Goal: Task Accomplishment & Management: Complete application form

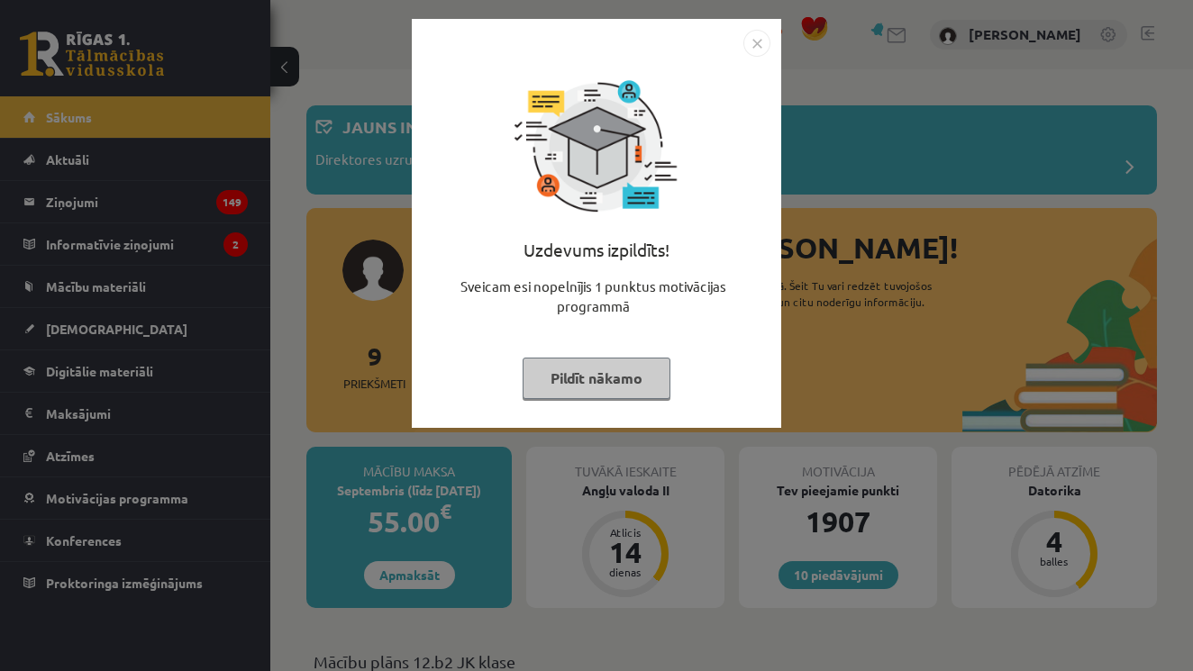
click at [761, 43] on img "Close" at bounding box center [756, 43] width 27 height 27
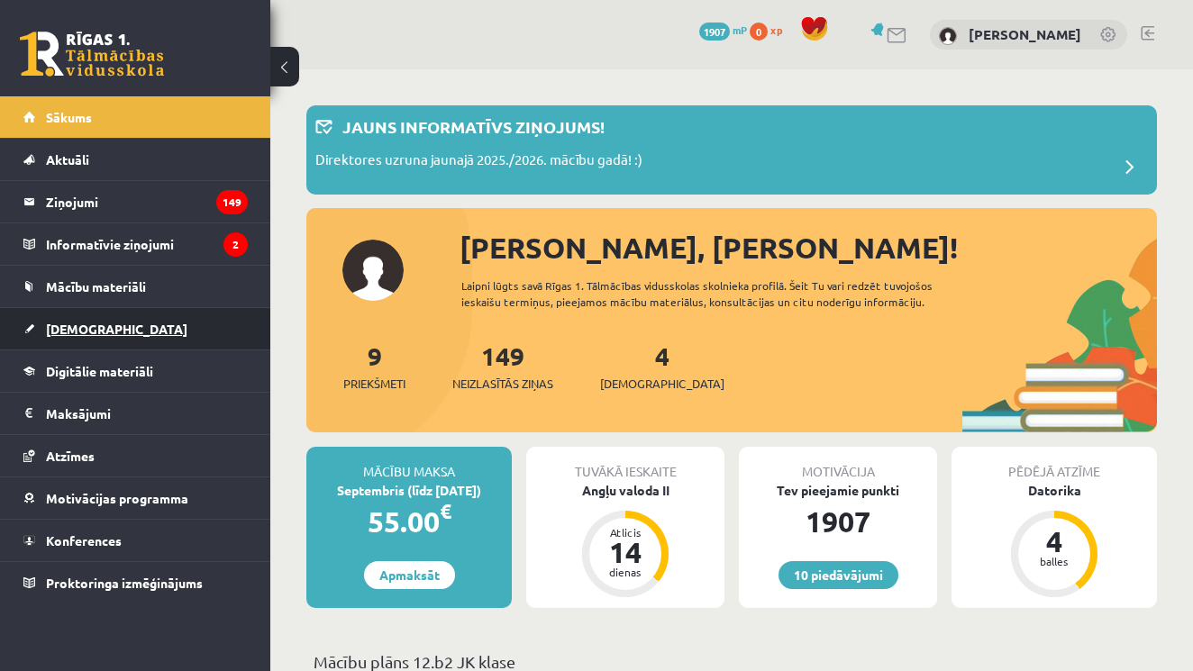
click at [82, 328] on span "[DEMOGRAPHIC_DATA]" at bounding box center [116, 329] width 141 height 16
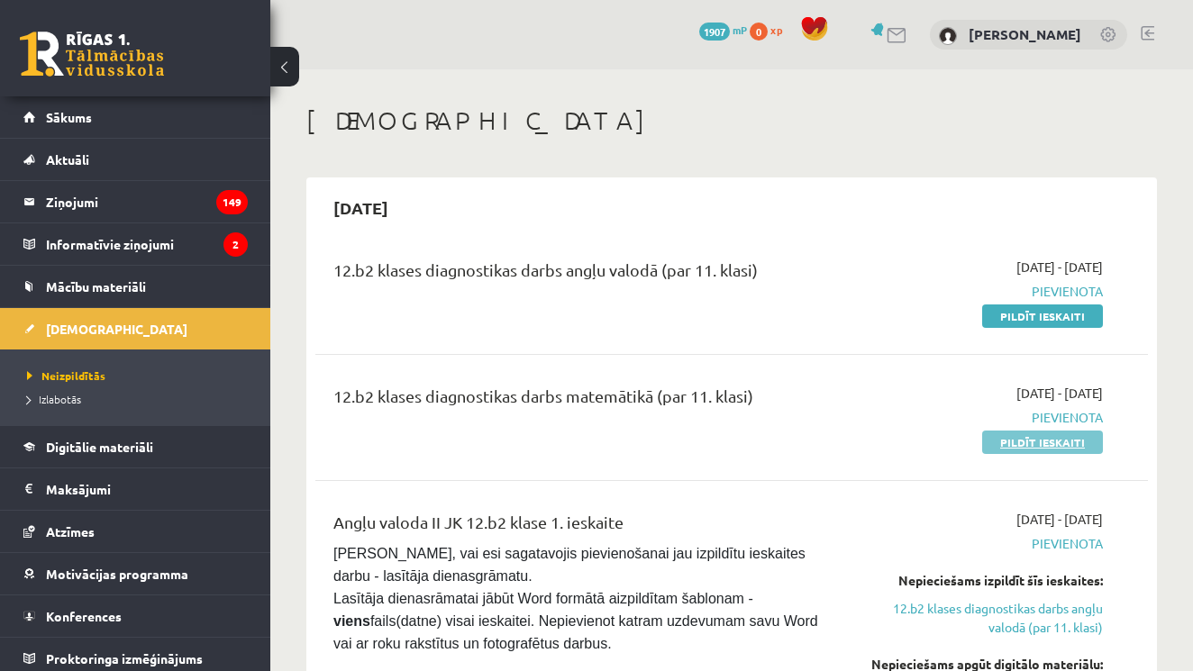
click at [1047, 441] on link "Pildīt ieskaiti" at bounding box center [1042, 442] width 121 height 23
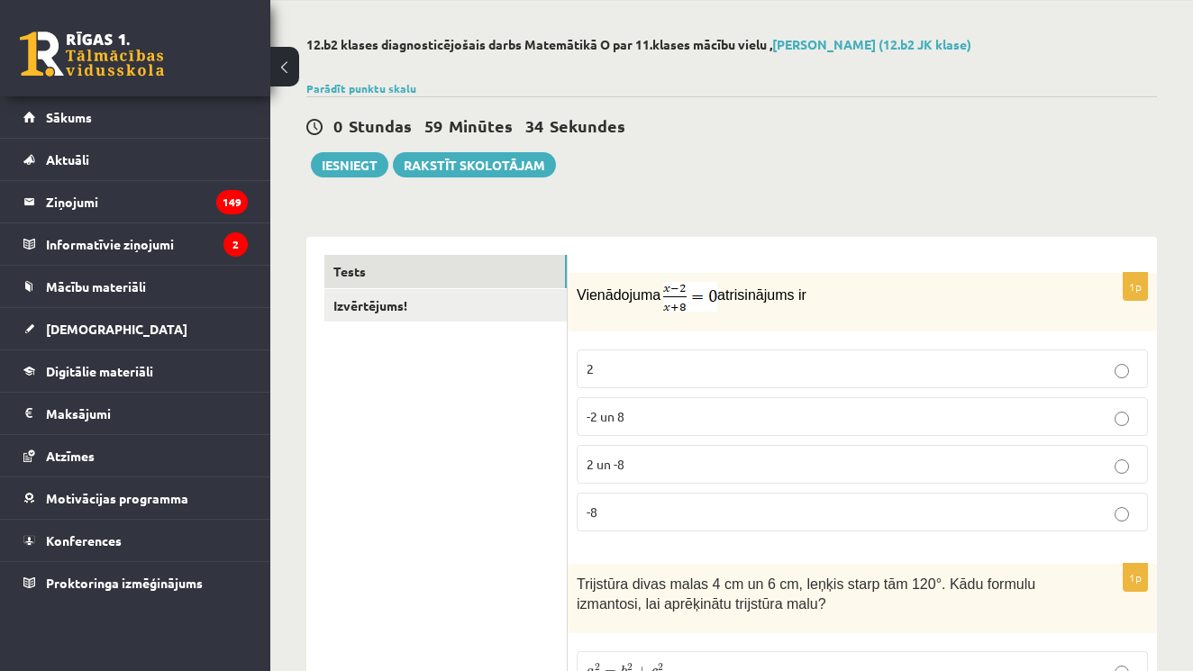
scroll to position [69, 0]
click at [938, 375] on p "2" at bounding box center [862, 368] width 551 height 19
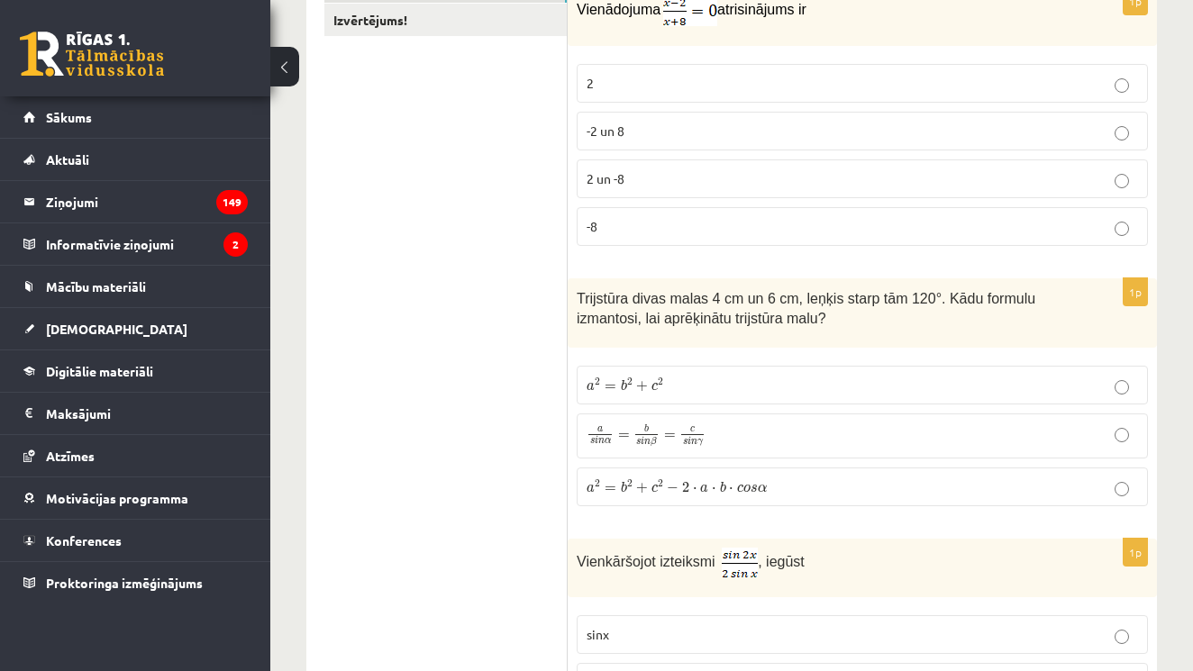
scroll to position [352, 0]
click at [1134, 497] on label "a 2 = b 2 + c 2 − 2 ⋅ a ⋅ b ⋅ c o s α a 2 = b 2 + c 2 − 2 ⋅ a ⋅ b ⋅ c o s α" at bounding box center [862, 488] width 571 height 39
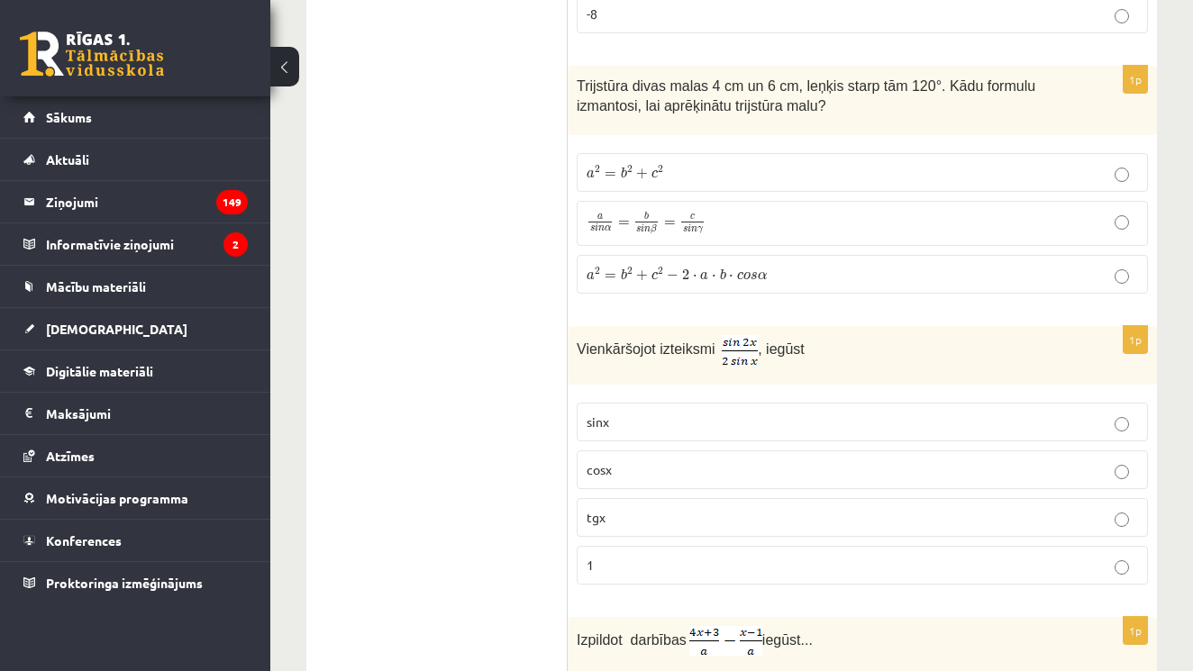
scroll to position [588, 0]
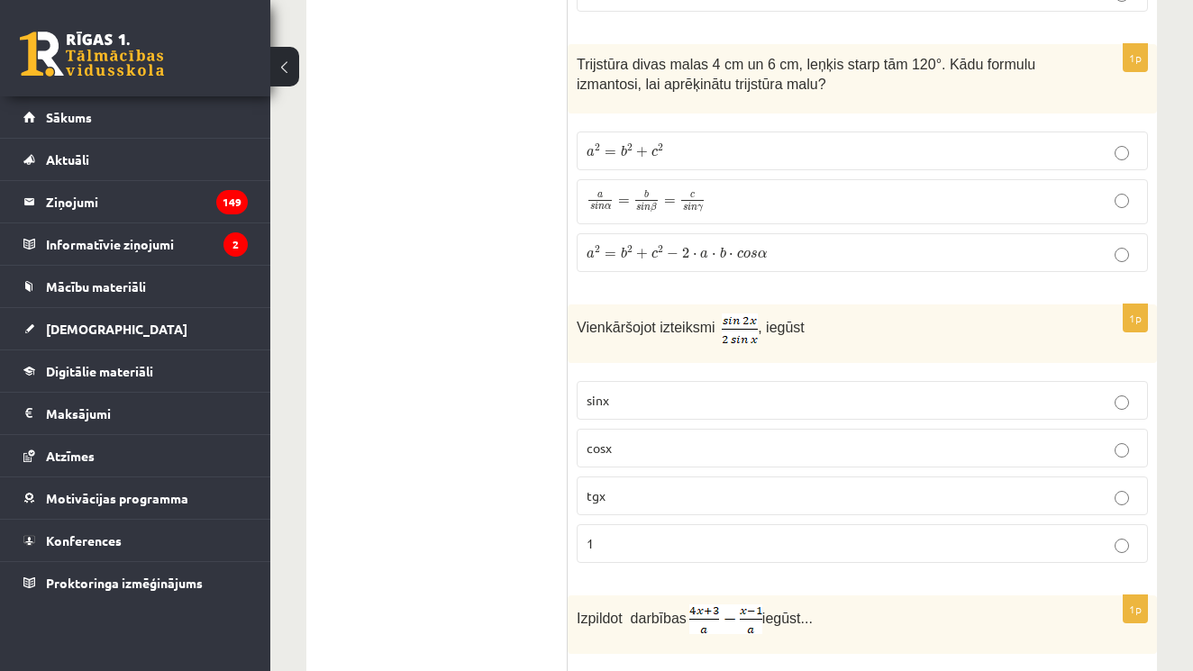
click at [1131, 451] on p "cosx" at bounding box center [862, 448] width 551 height 19
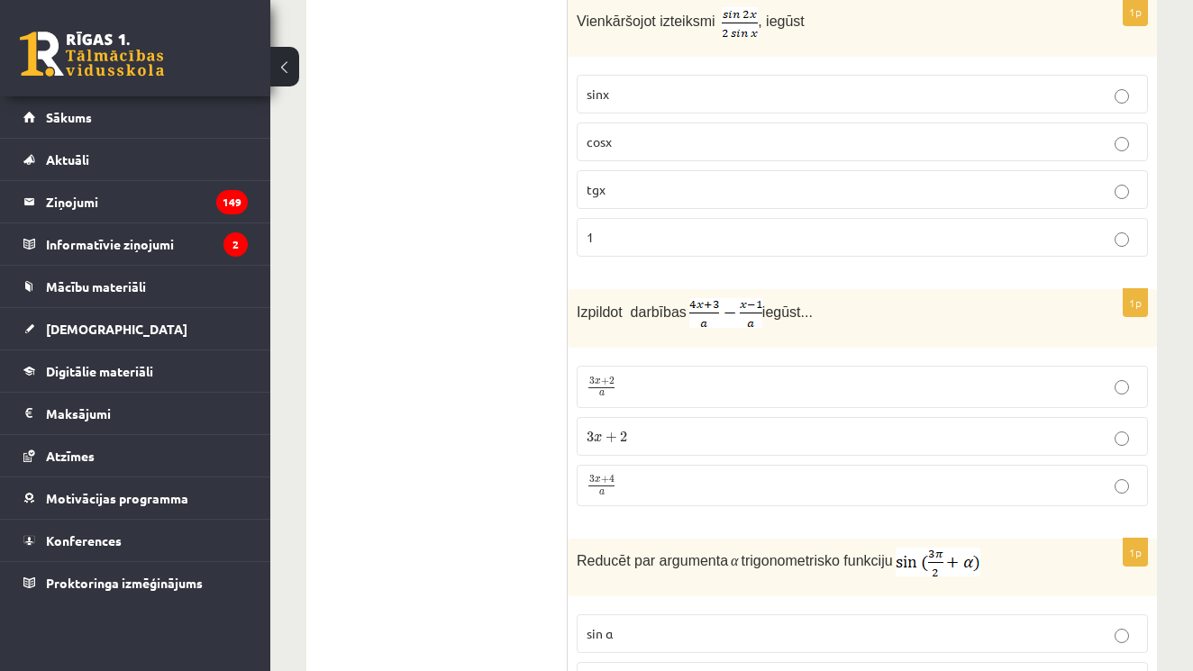
scroll to position [940, 0]
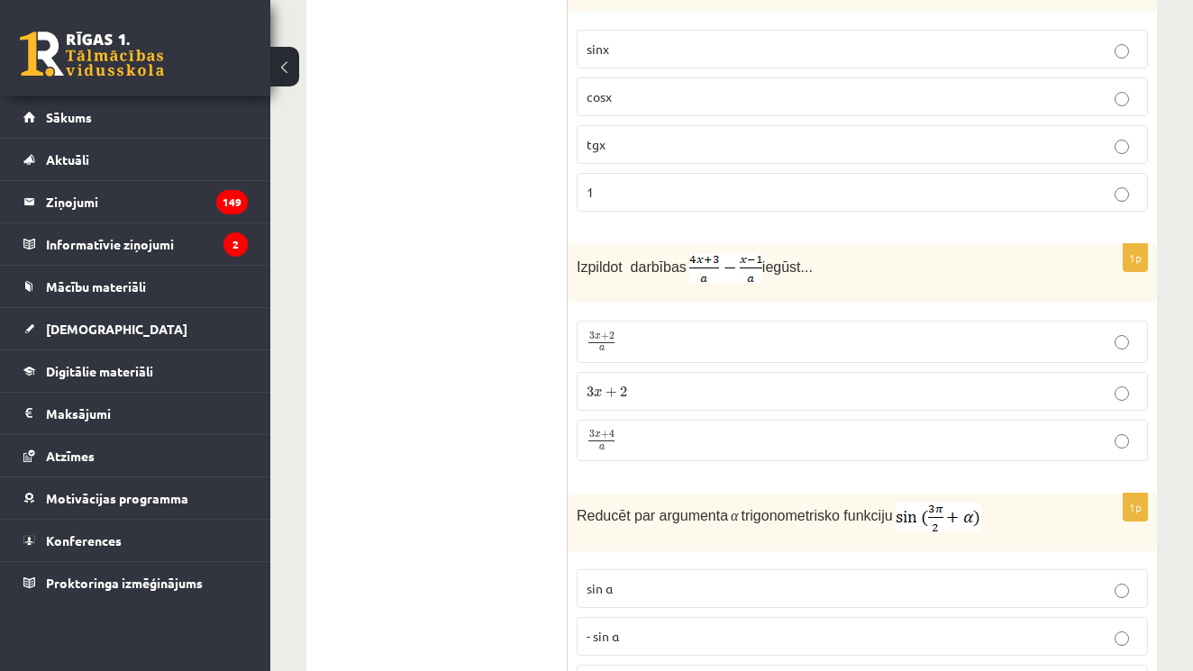
click at [1083, 507] on div "Reducēt par argumenta α trigonometrisko funkciju" at bounding box center [862, 523] width 589 height 58
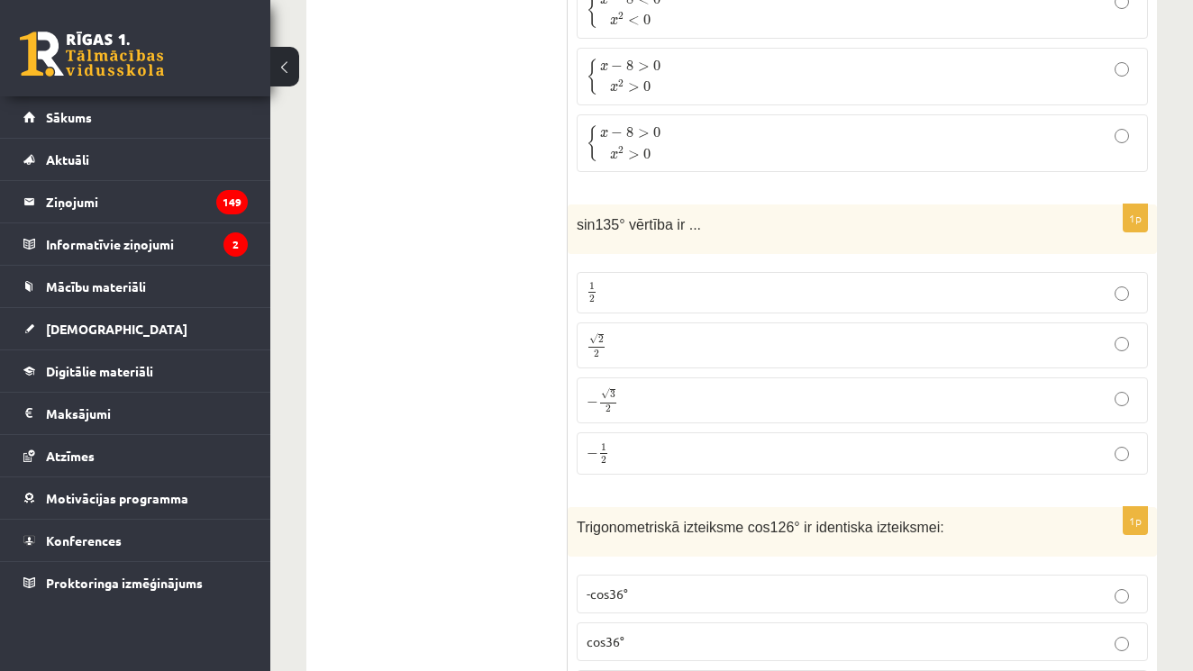
scroll to position [1888, 0]
click at [1080, 338] on p "√ 2 2 2 2" at bounding box center [862, 345] width 551 height 26
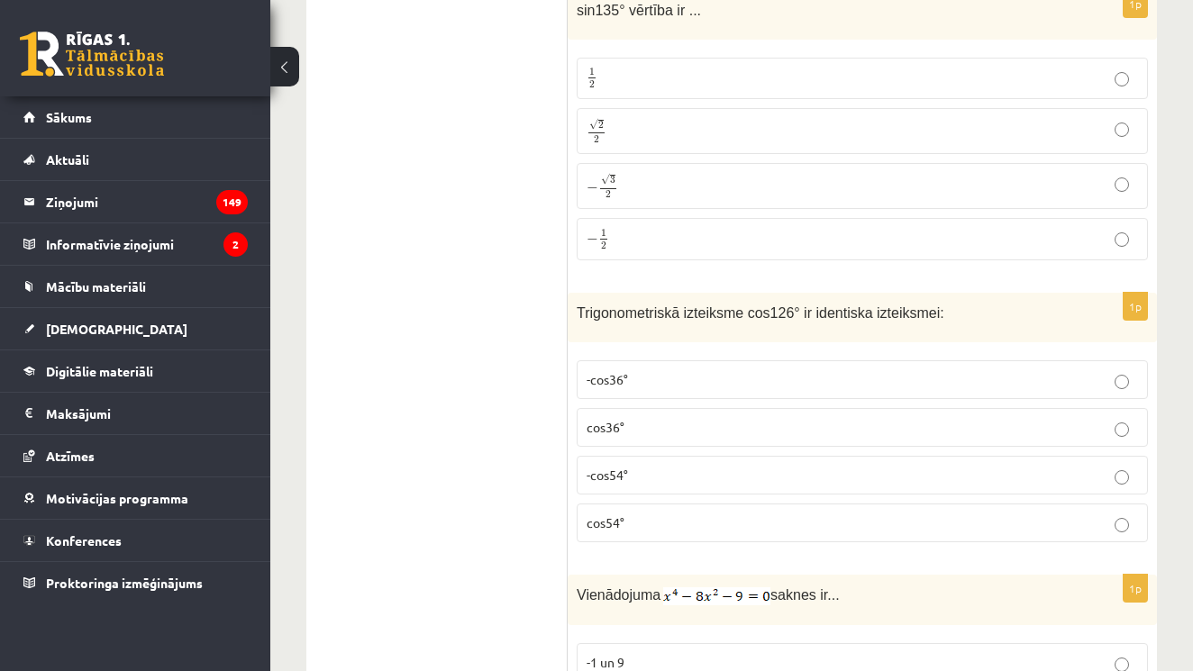
scroll to position [2115, 0]
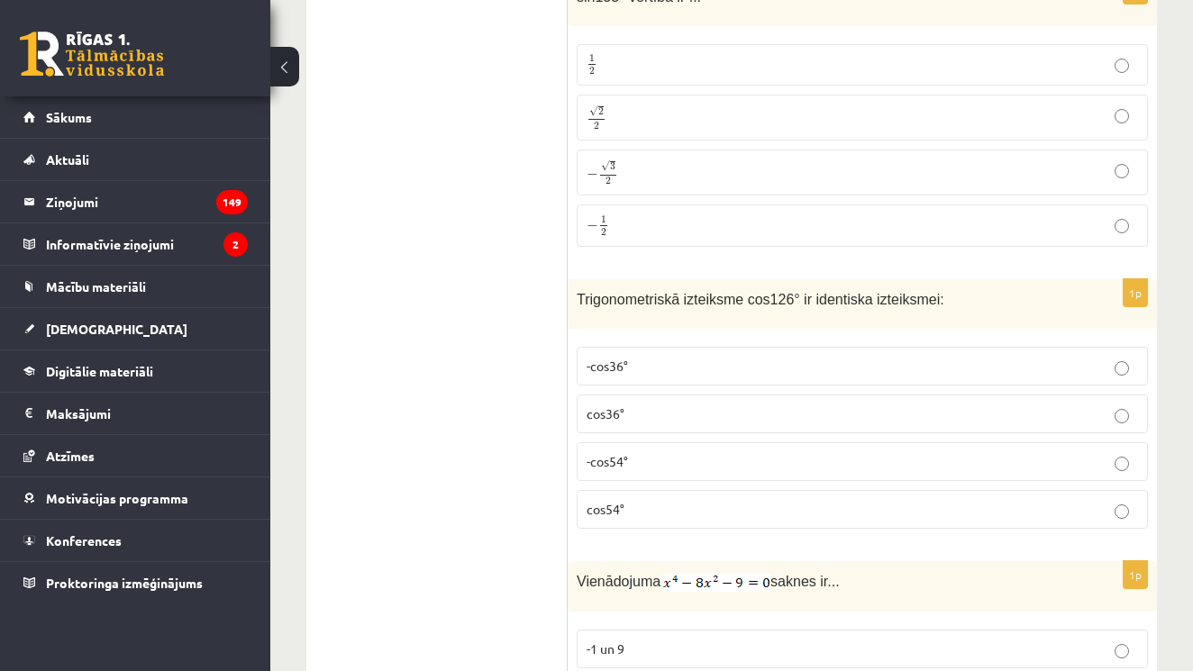
click at [1024, 452] on p "-cos54°" at bounding box center [862, 461] width 551 height 19
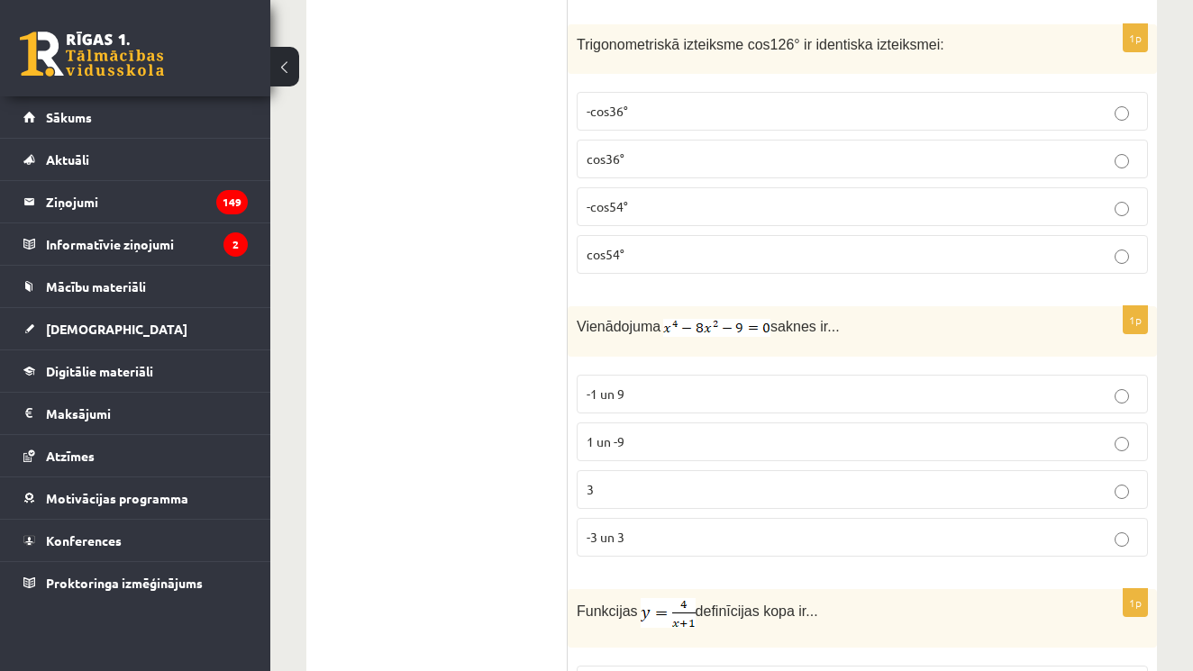
scroll to position [2386, 0]
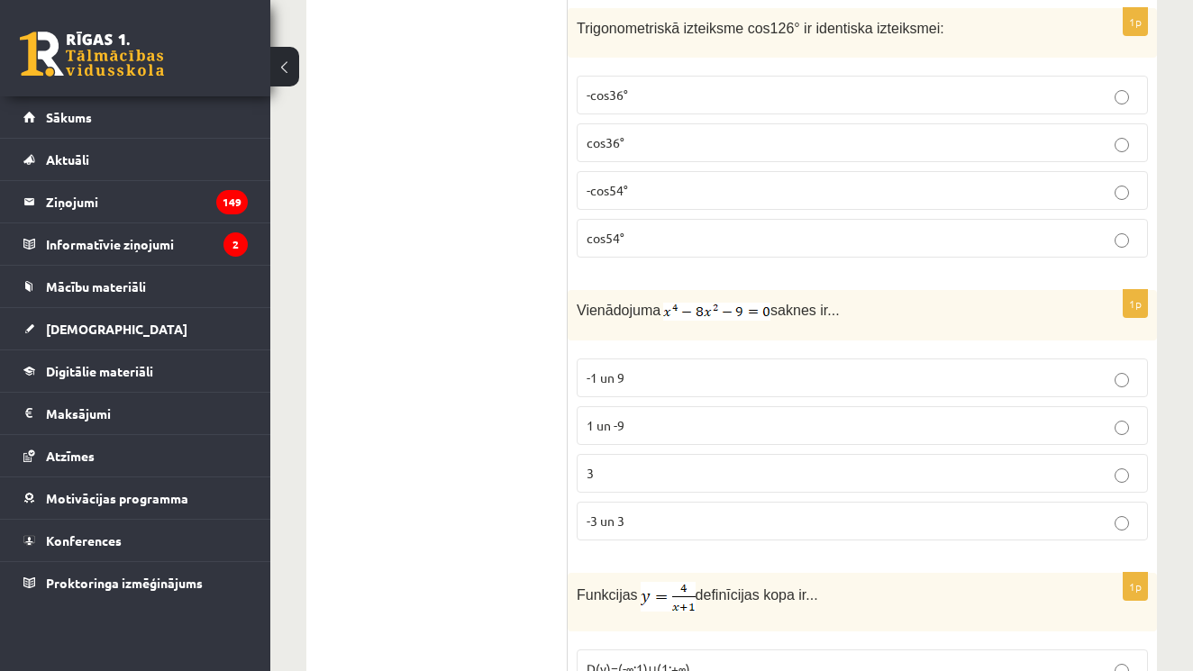
click at [1132, 378] on p "-1 un 9" at bounding box center [862, 378] width 551 height 19
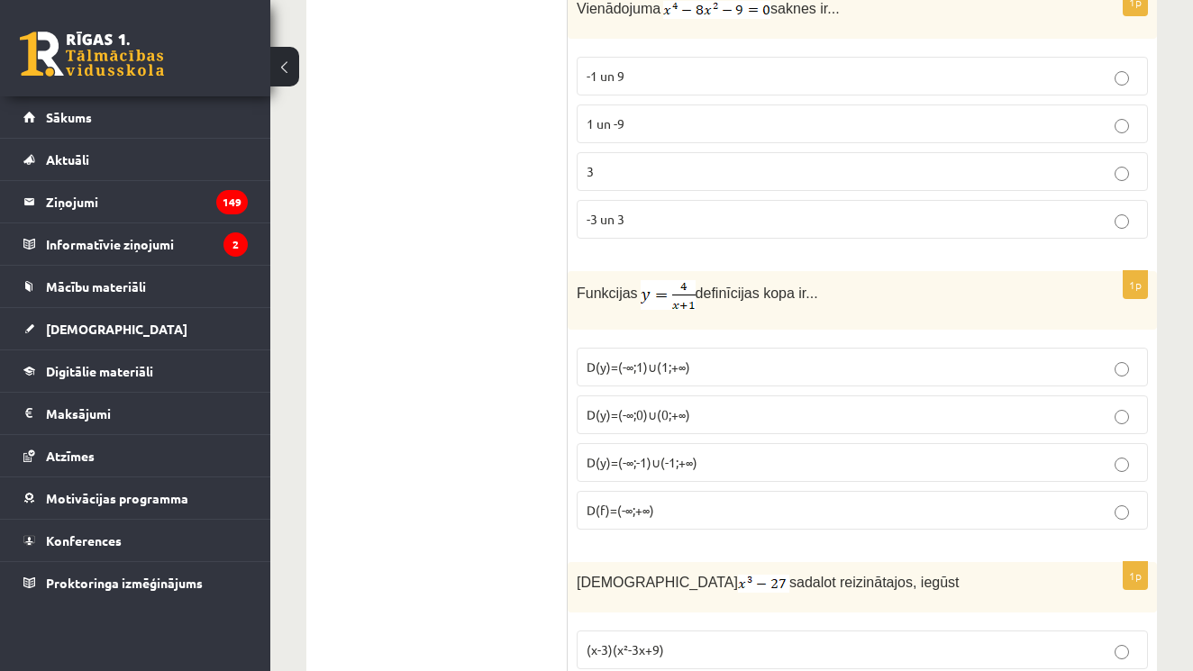
scroll to position [2687, 0]
click at [1132, 461] on p "D(y)=(-∞;-1)∪(-1;+∞)" at bounding box center [862, 463] width 551 height 19
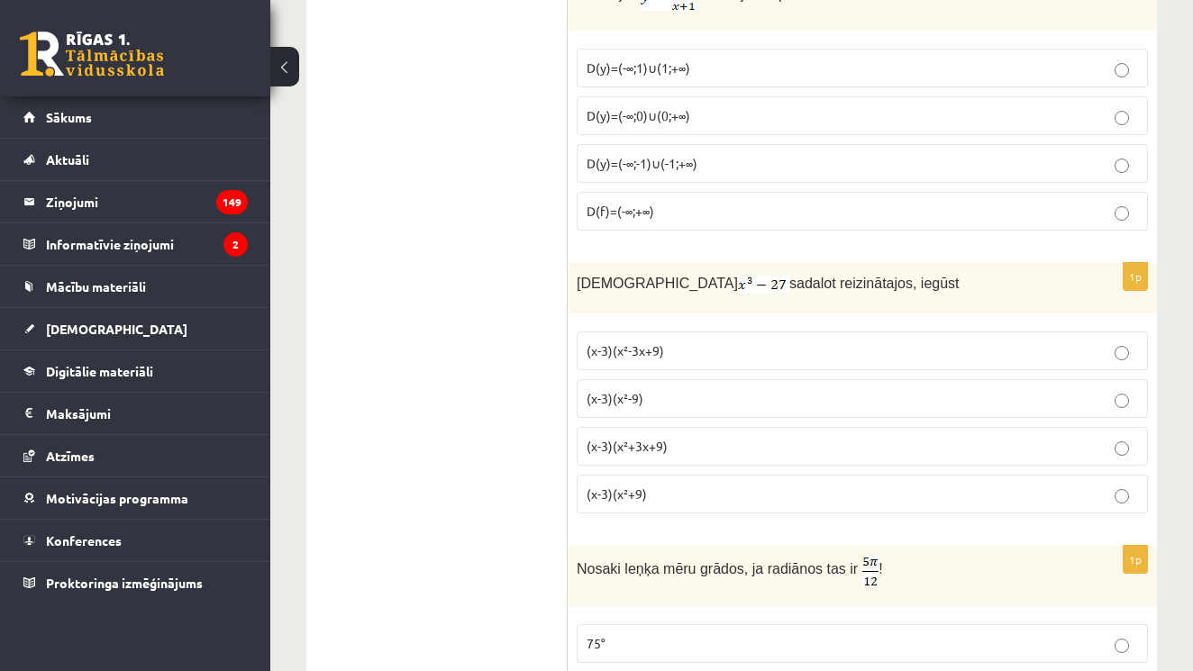
scroll to position [2988, 0]
click at [1132, 444] on p "(x-3)(x²+3x+9)" at bounding box center [862, 445] width 551 height 19
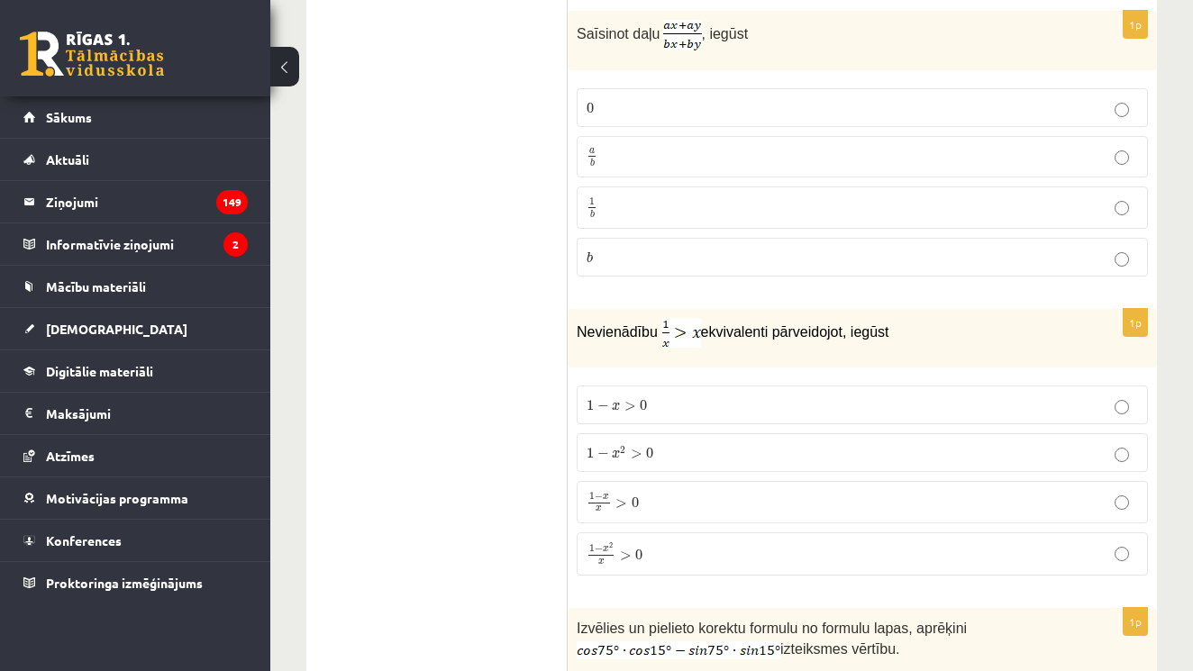
scroll to position [3819, 0]
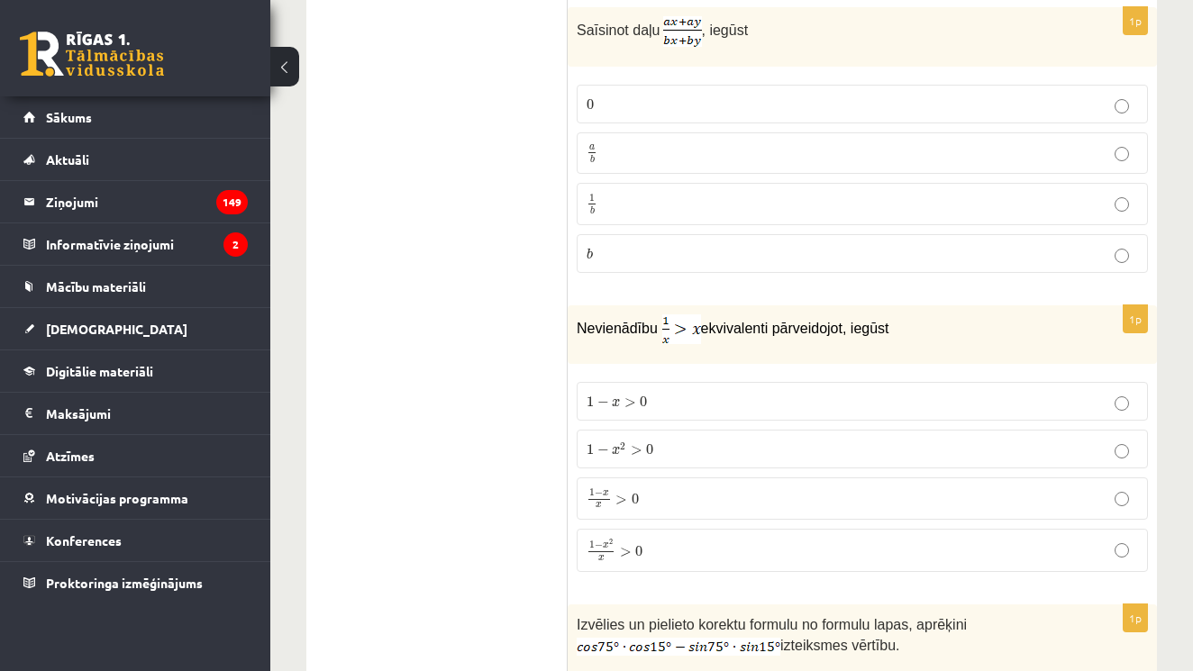
click at [970, 541] on p "1 − x 2 x > 0 1 − x 2 x > 0" at bounding box center [862, 550] width 551 height 23
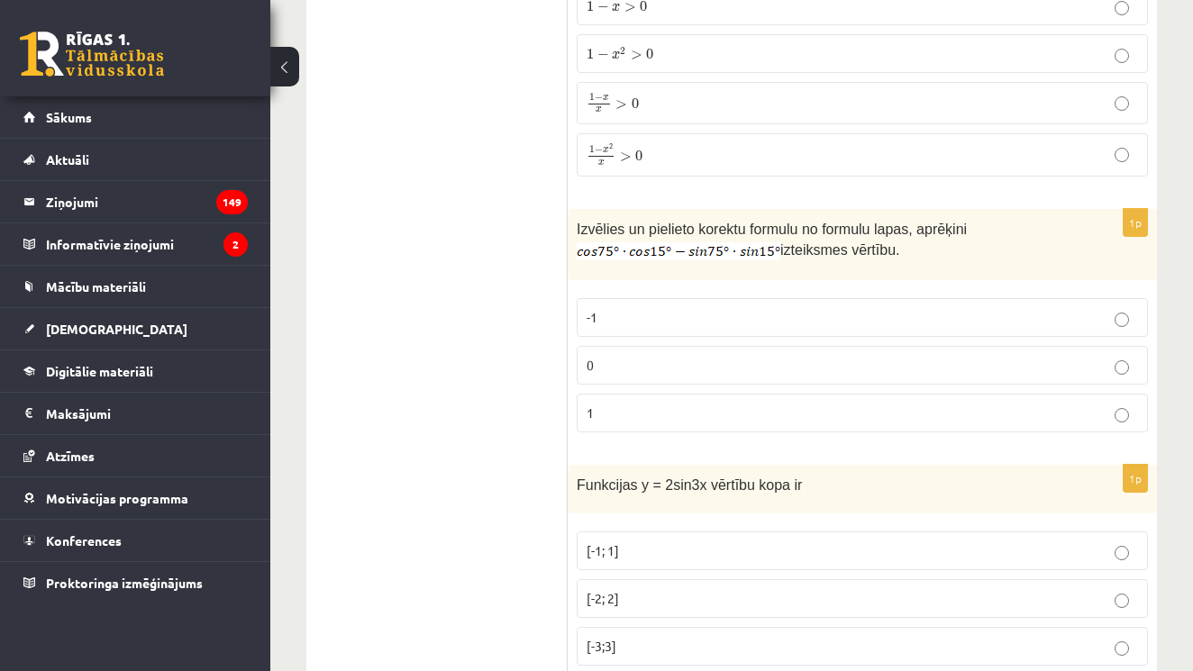
scroll to position [4213, 0]
click at [1109, 359] on p "0" at bounding box center [862, 367] width 551 height 19
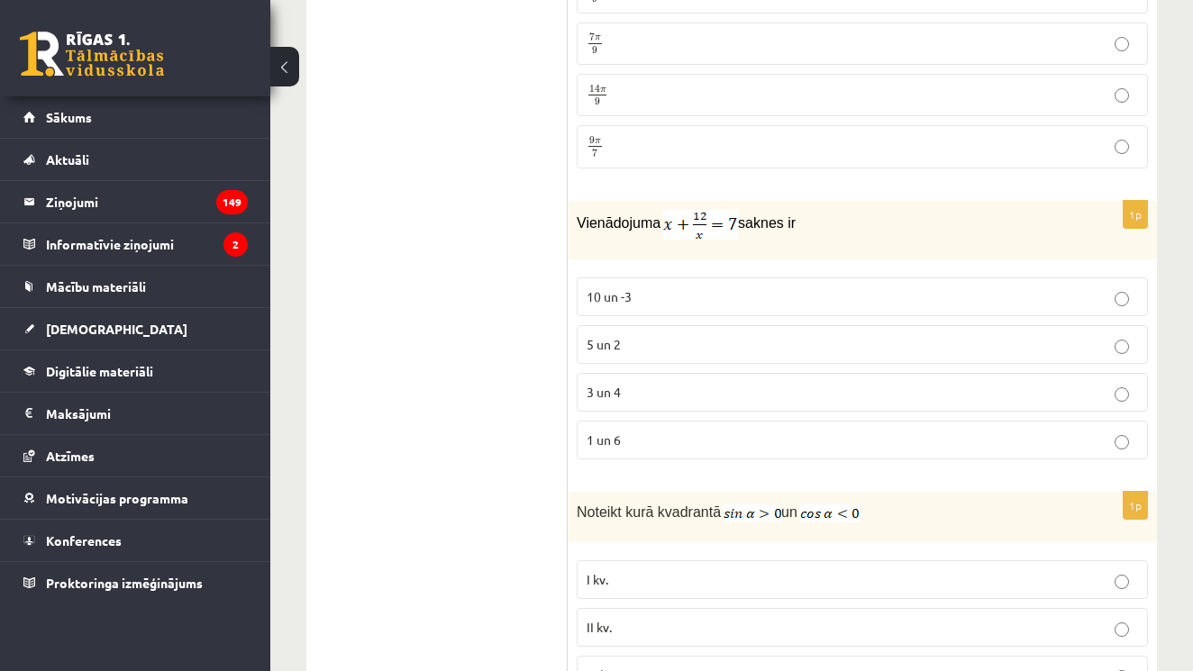
scroll to position [5060, 0]
click at [1128, 398] on label "3 un 4" at bounding box center [862, 389] width 571 height 39
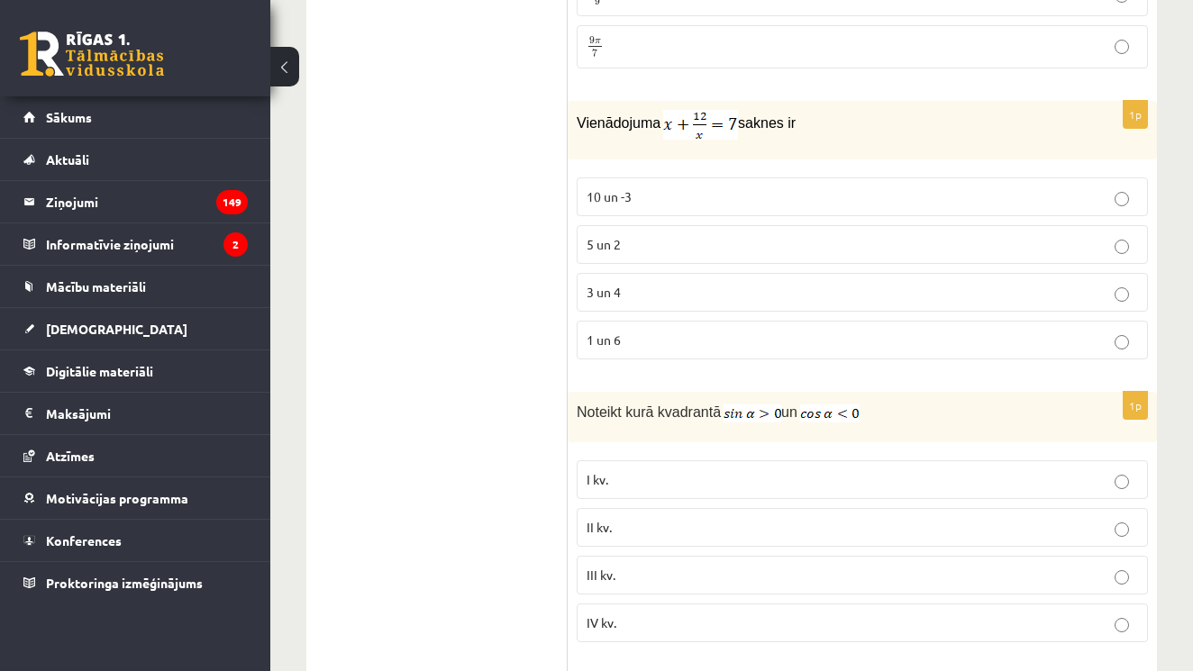
scroll to position [5241, 0]
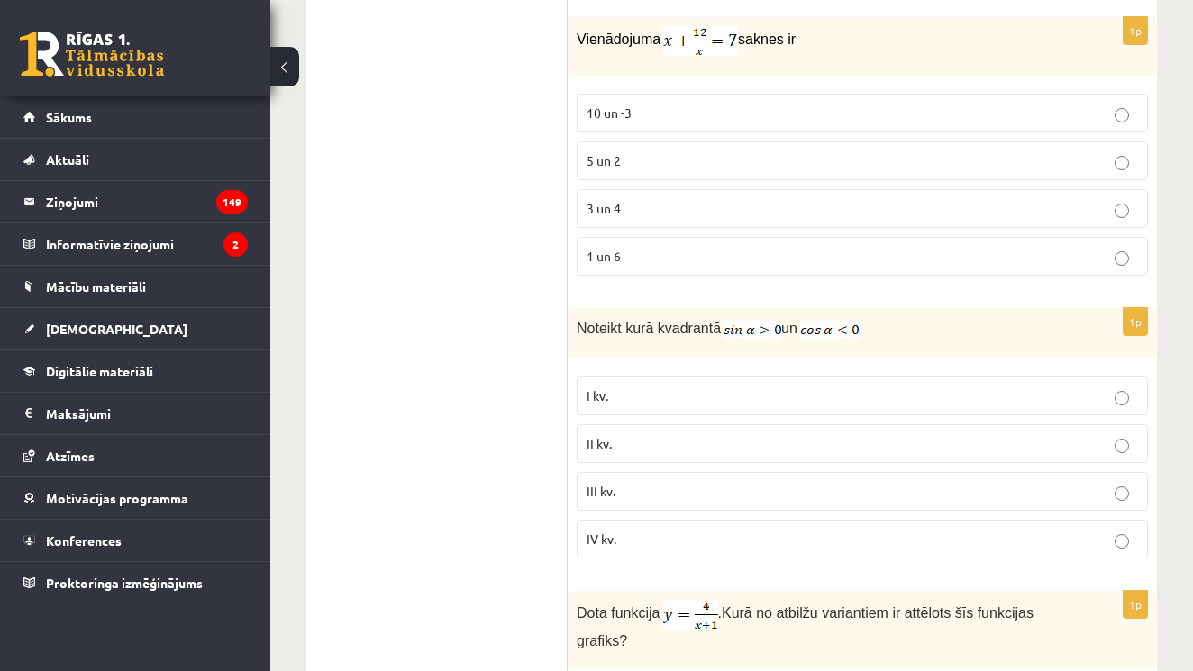
click at [1028, 434] on p "II kv." at bounding box center [862, 443] width 551 height 19
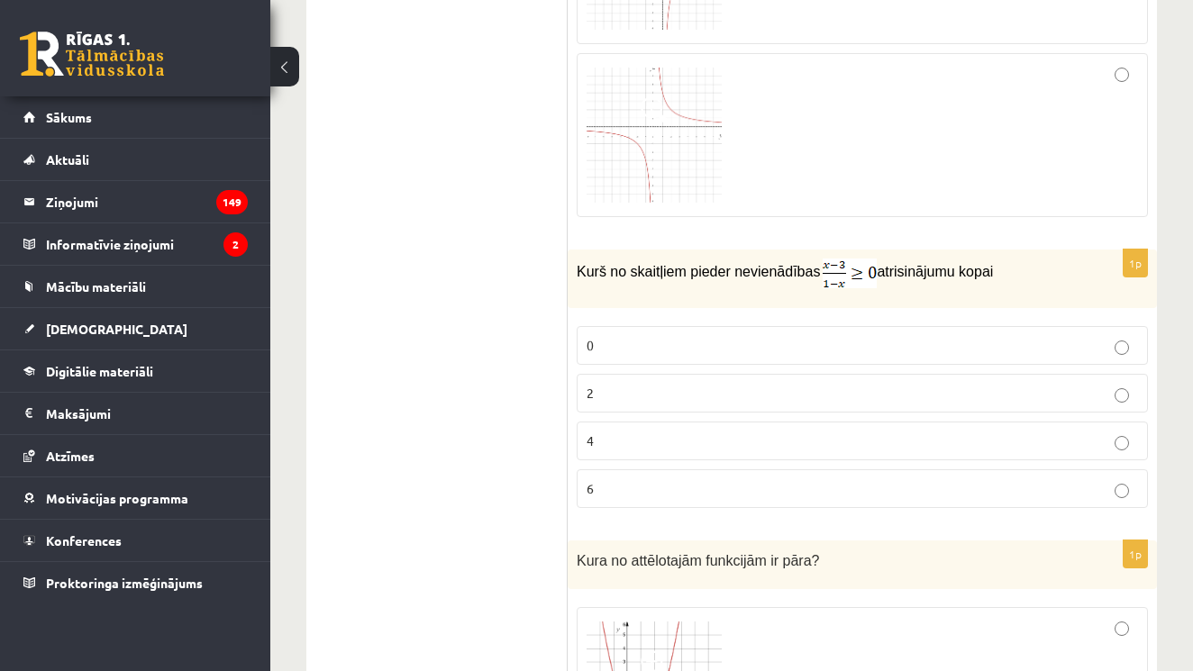
scroll to position [6395, 0]
click at [1134, 391] on p "2" at bounding box center [862, 392] width 551 height 19
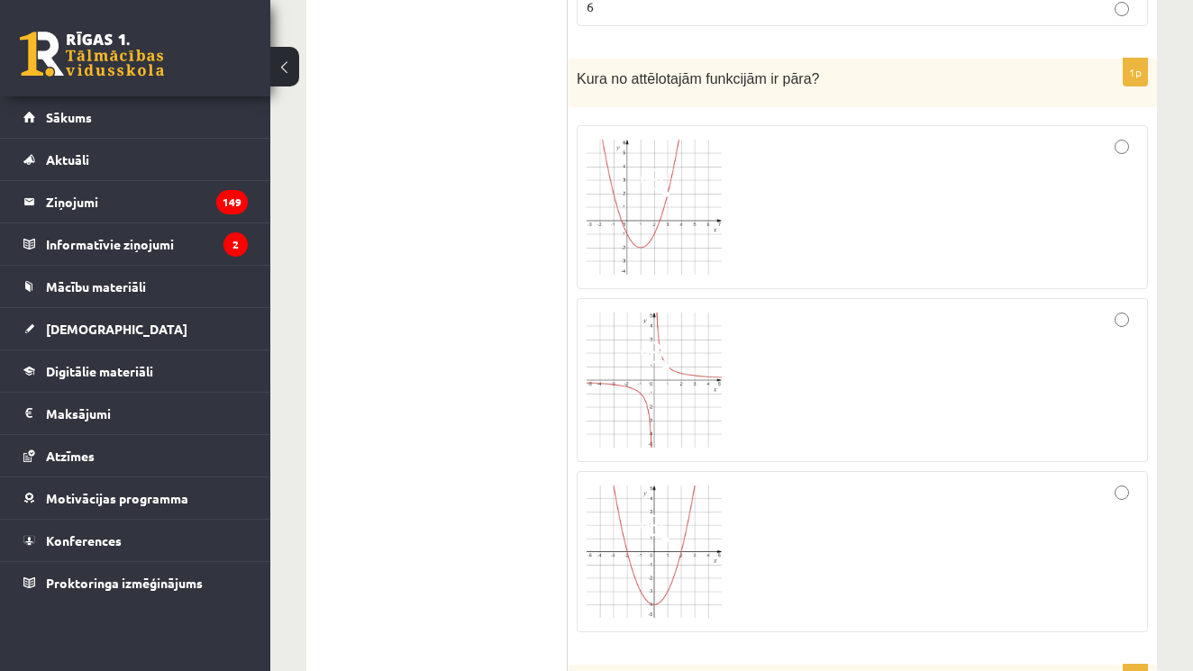
scroll to position [6873, 0]
click at [1127, 496] on div at bounding box center [862, 556] width 551 height 142
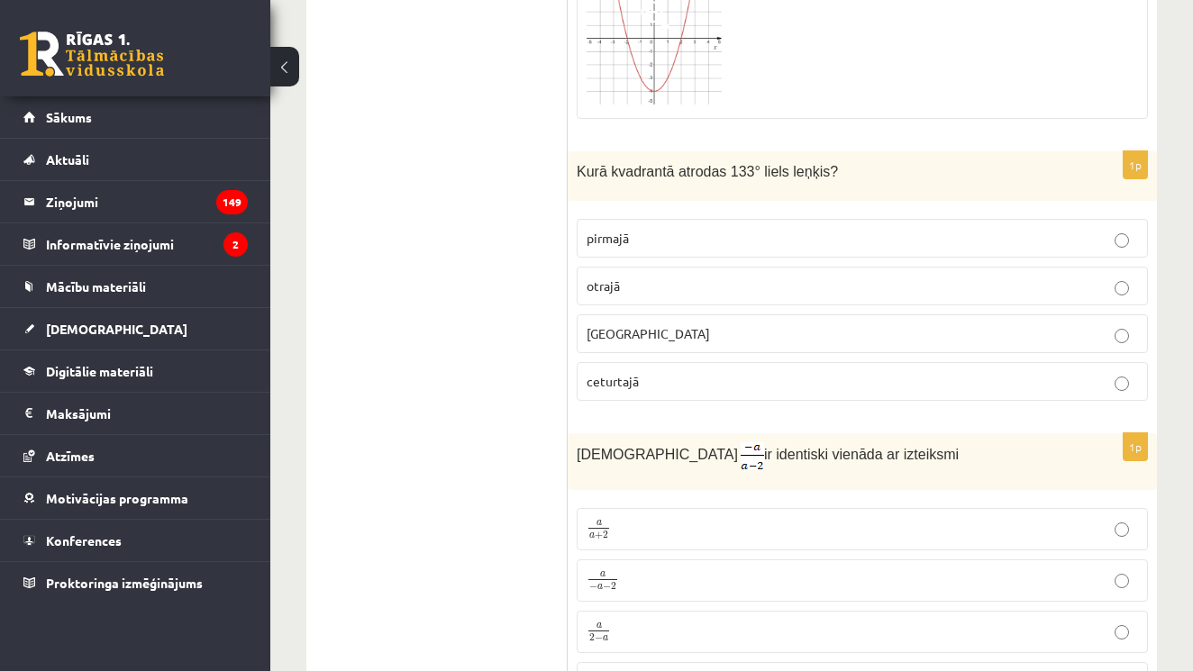
scroll to position [7389, 0]
click at [1076, 278] on p "otrajā" at bounding box center [862, 287] width 551 height 19
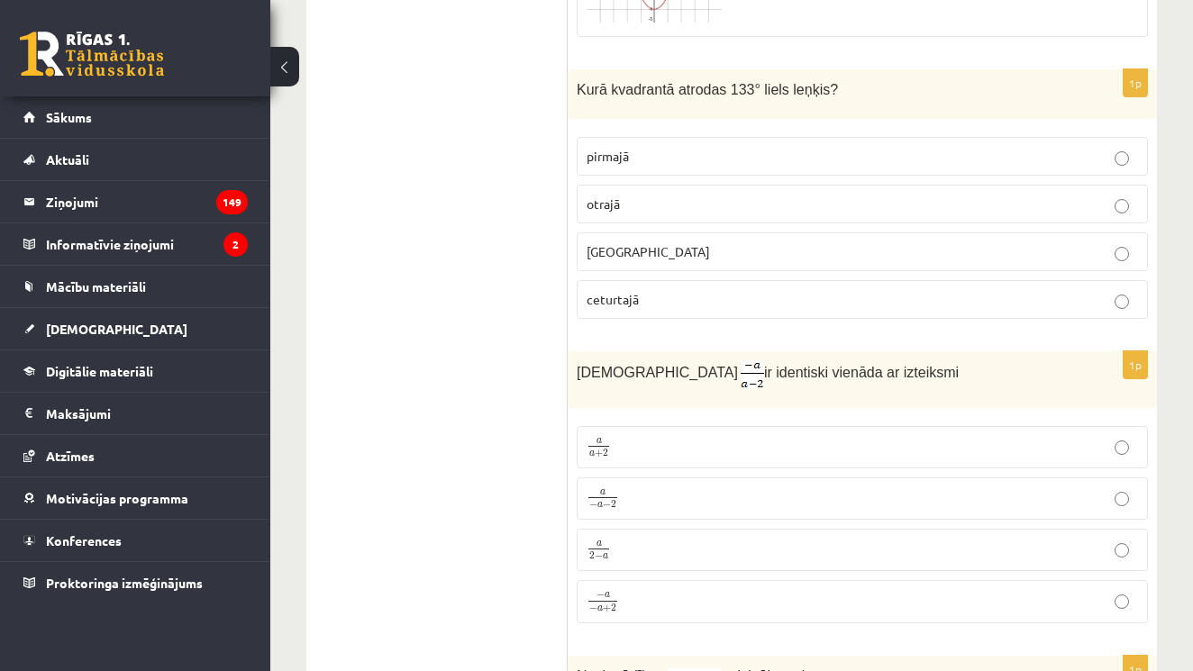
scroll to position [7537, 0]
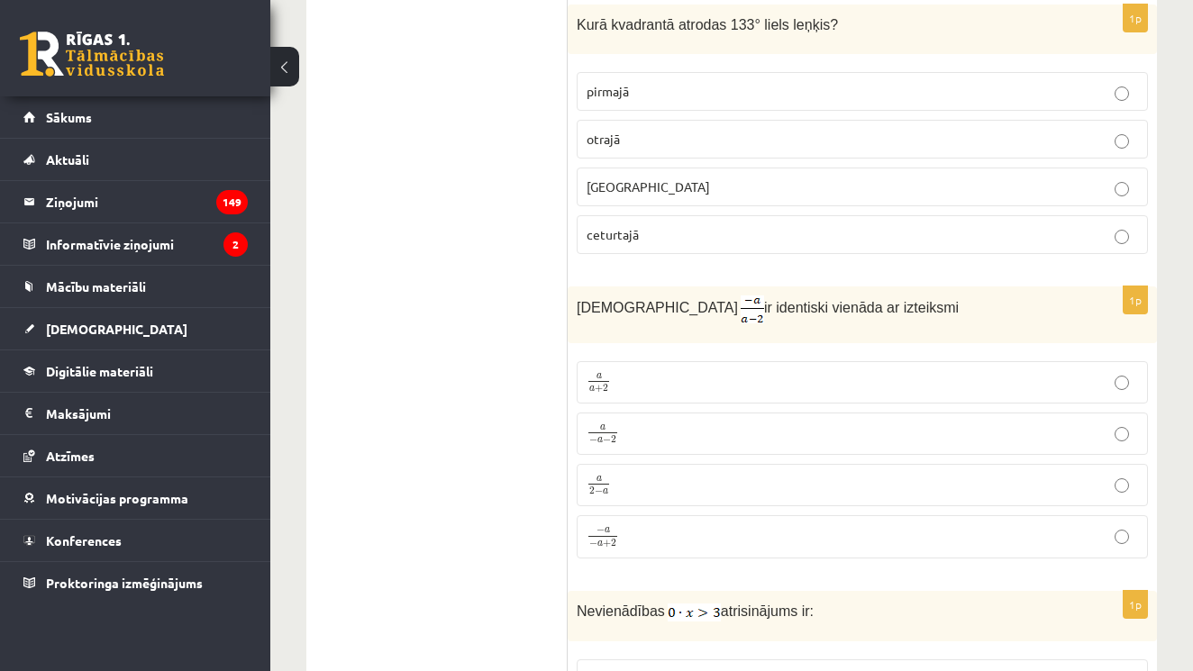
click at [1109, 489] on label "a 2 − a a 2 − a" at bounding box center [862, 485] width 571 height 42
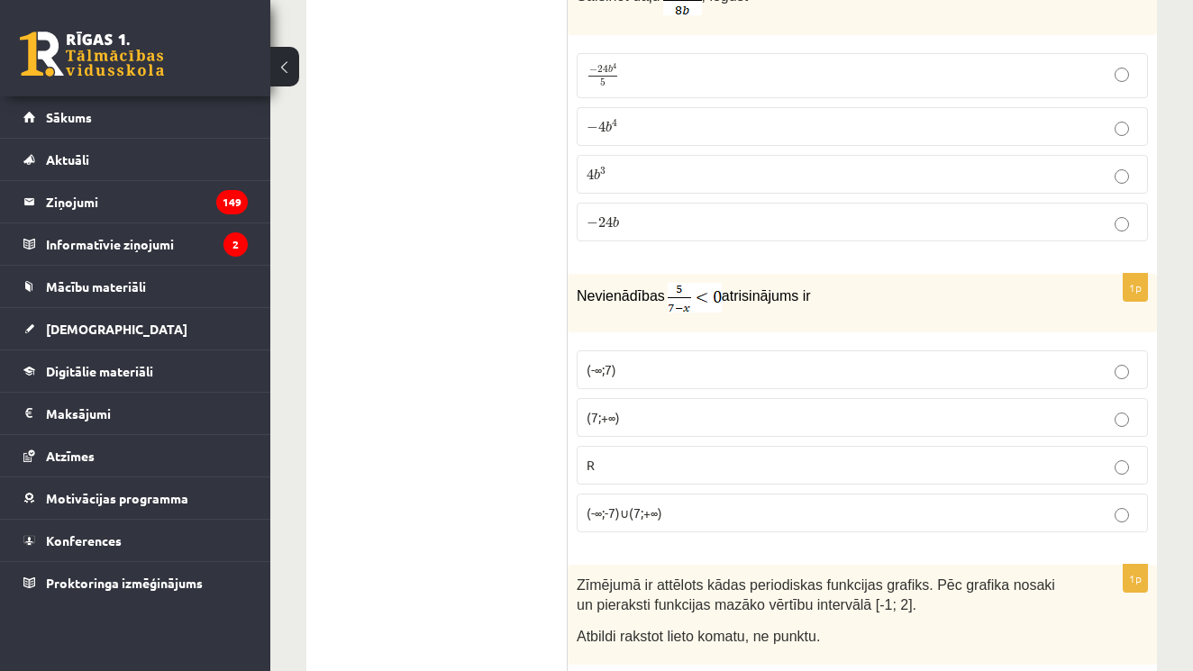
scroll to position [8449, 0]
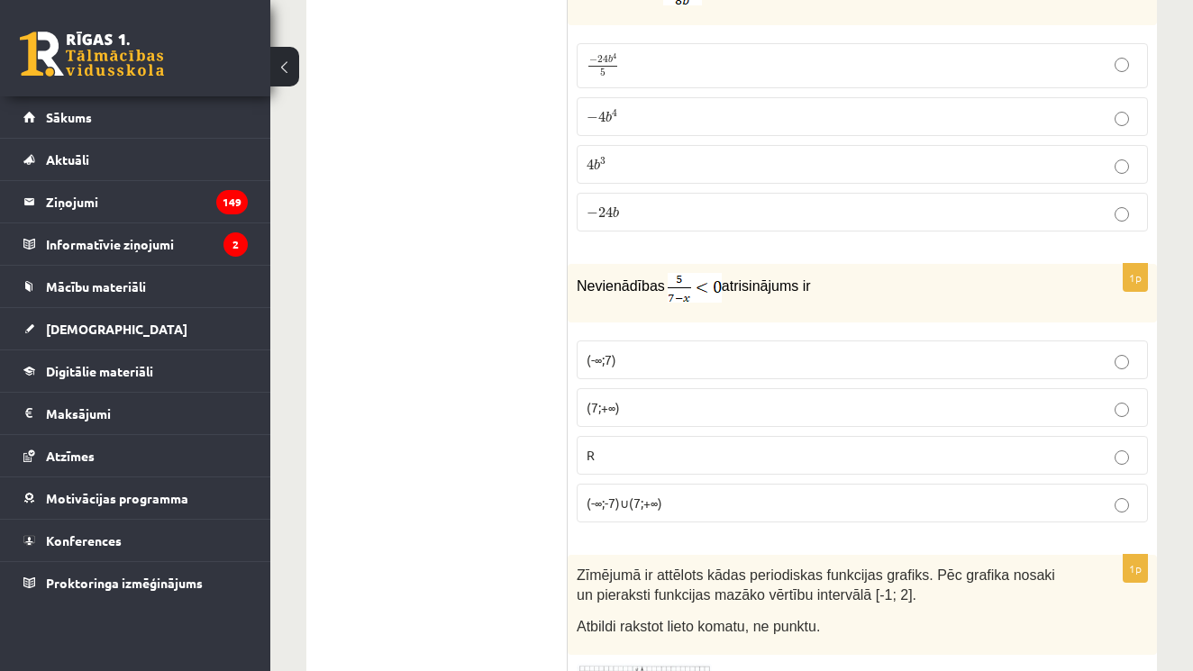
click at [1100, 398] on p "(7;+∞)" at bounding box center [862, 407] width 551 height 19
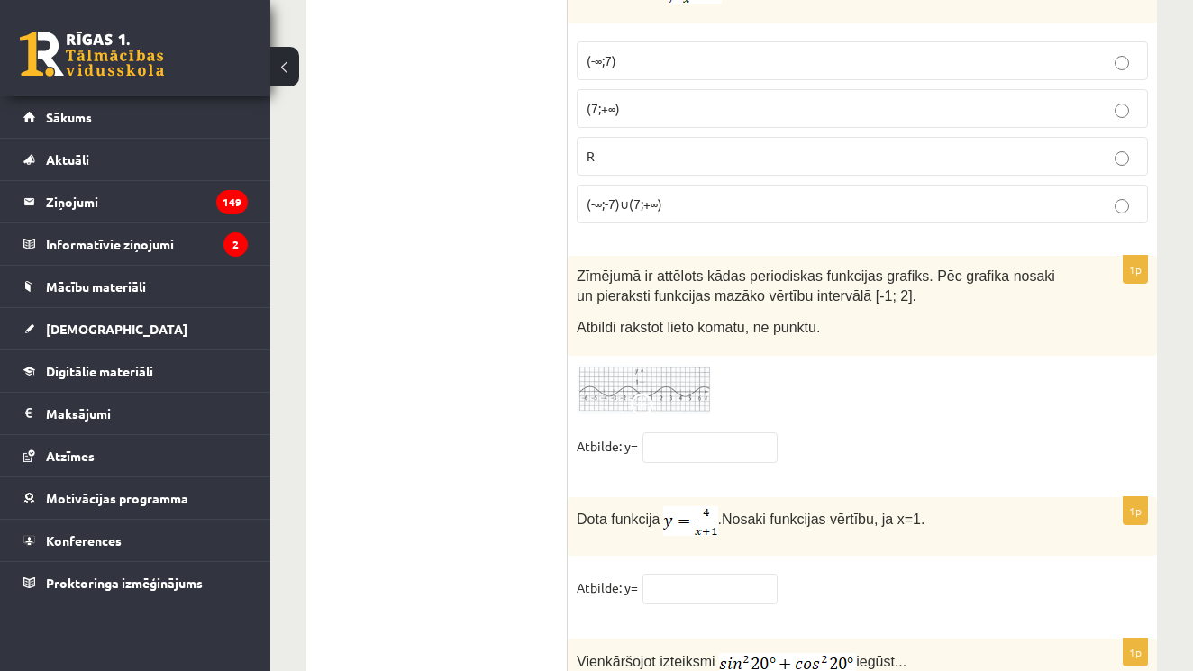
scroll to position [8768, 0]
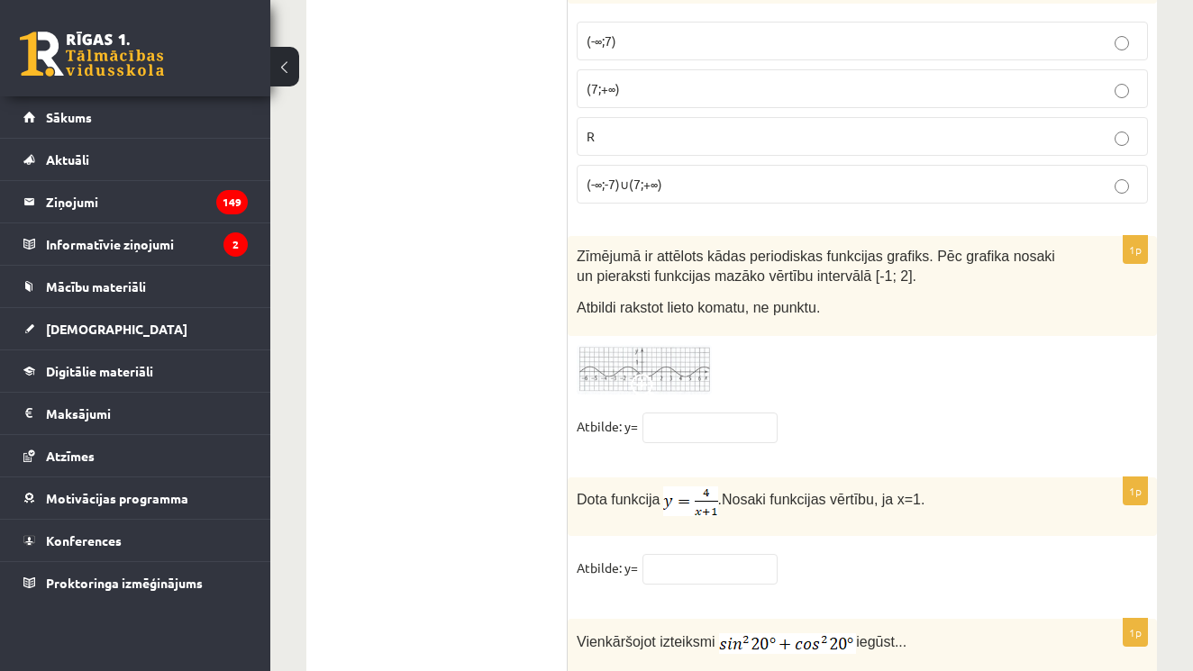
click at [705, 351] on img at bounding box center [644, 370] width 135 height 50
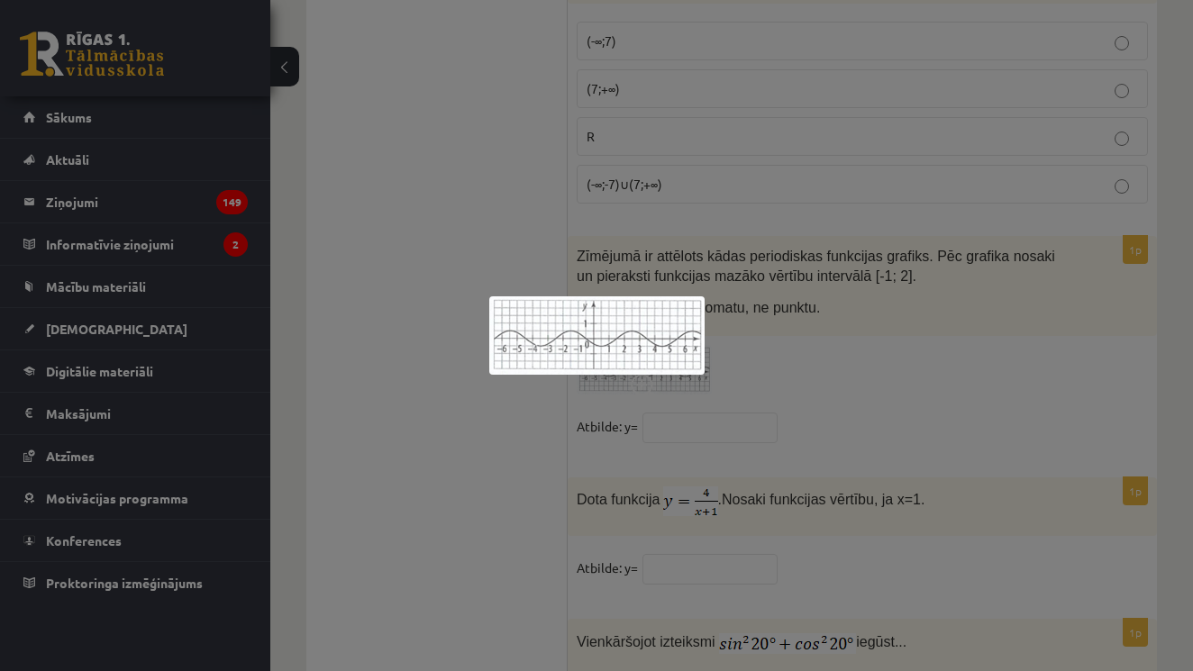
click at [847, 361] on div at bounding box center [596, 335] width 1193 height 671
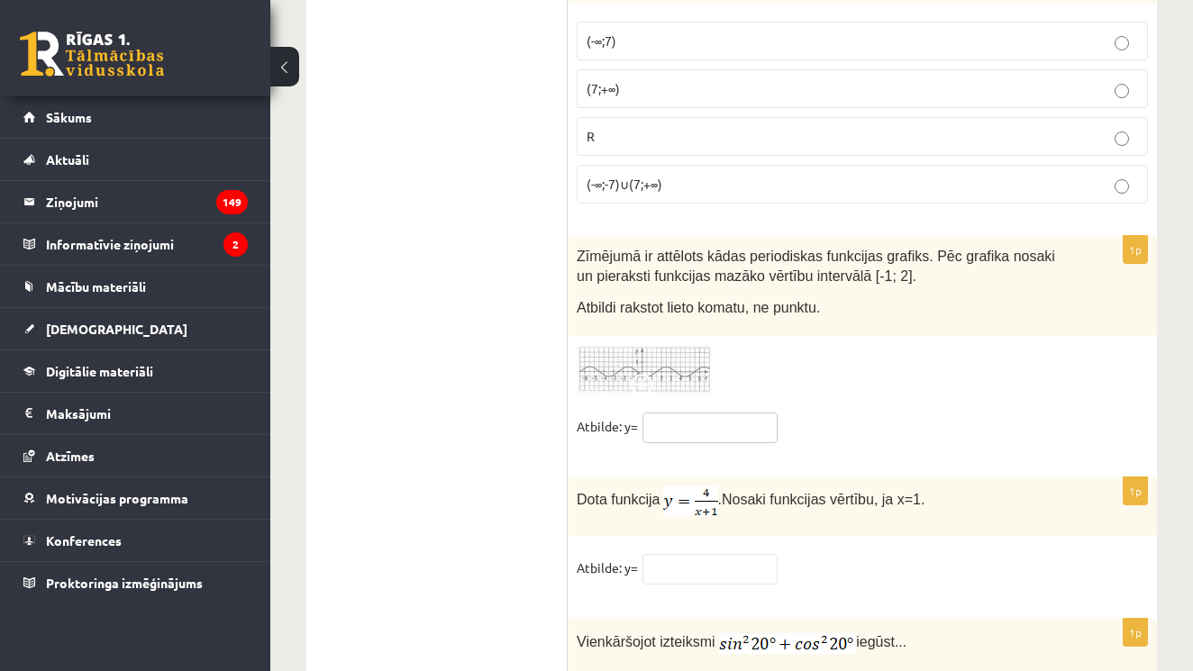
click at [726, 420] on input "text" at bounding box center [709, 428] width 135 height 31
type input "****"
click at [691, 561] on input "text" at bounding box center [709, 569] width 135 height 31
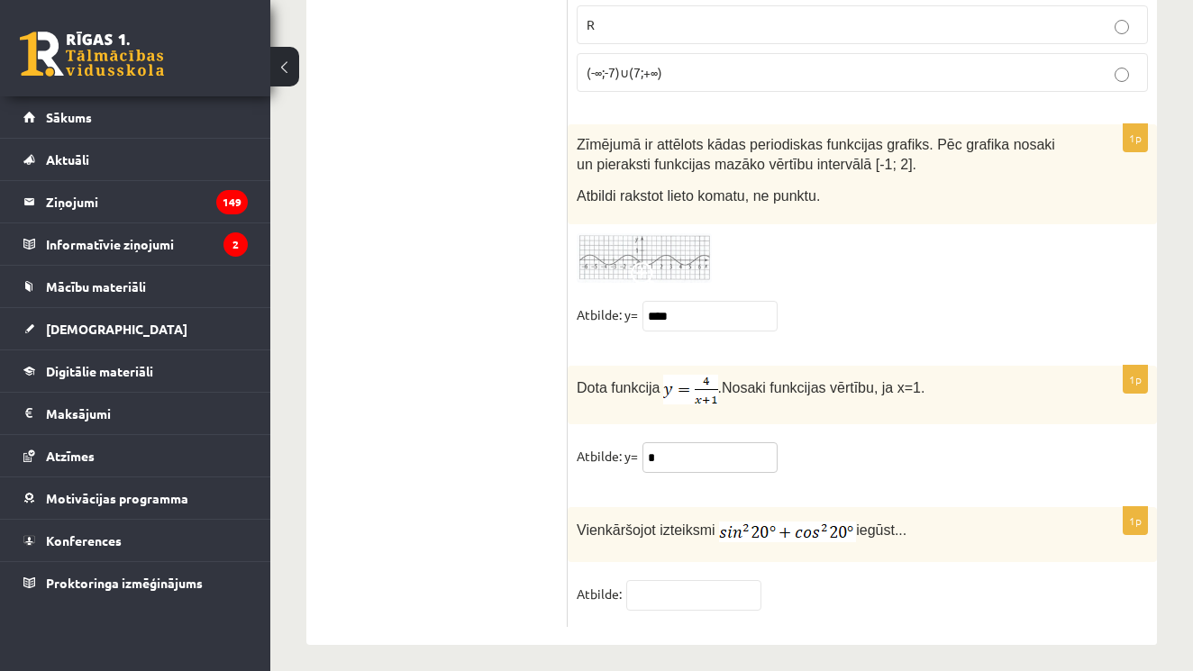
scroll to position [8879, 0]
type input "*"
click at [719, 581] on input "text" at bounding box center [693, 596] width 135 height 31
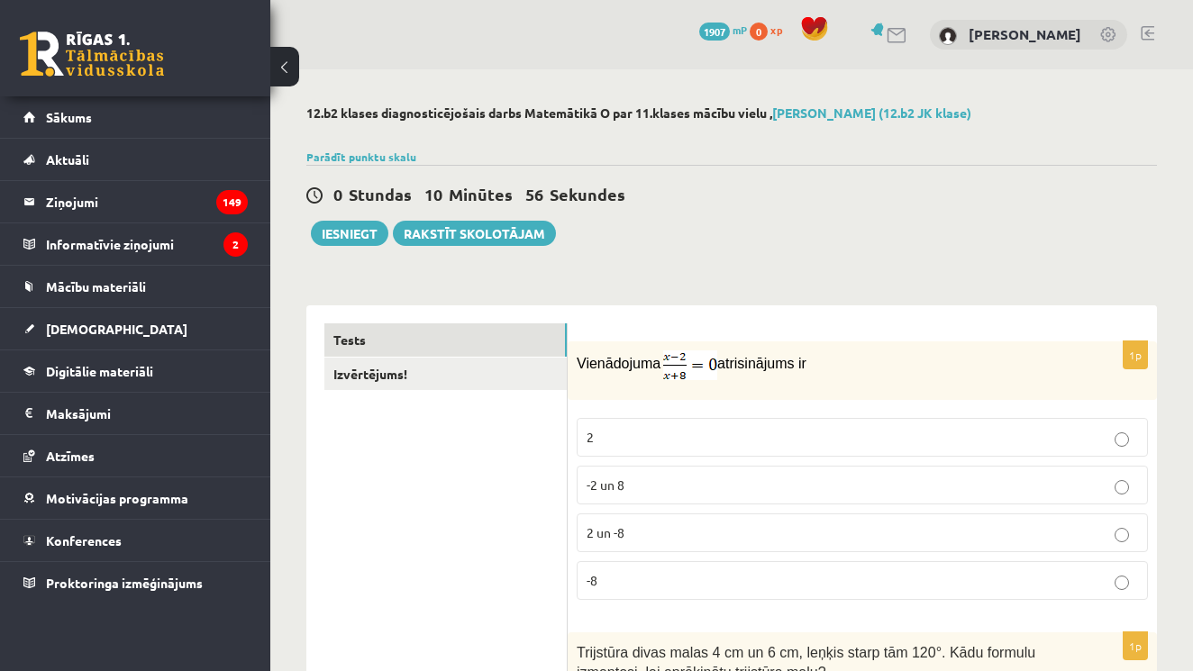
scroll to position [0, 0]
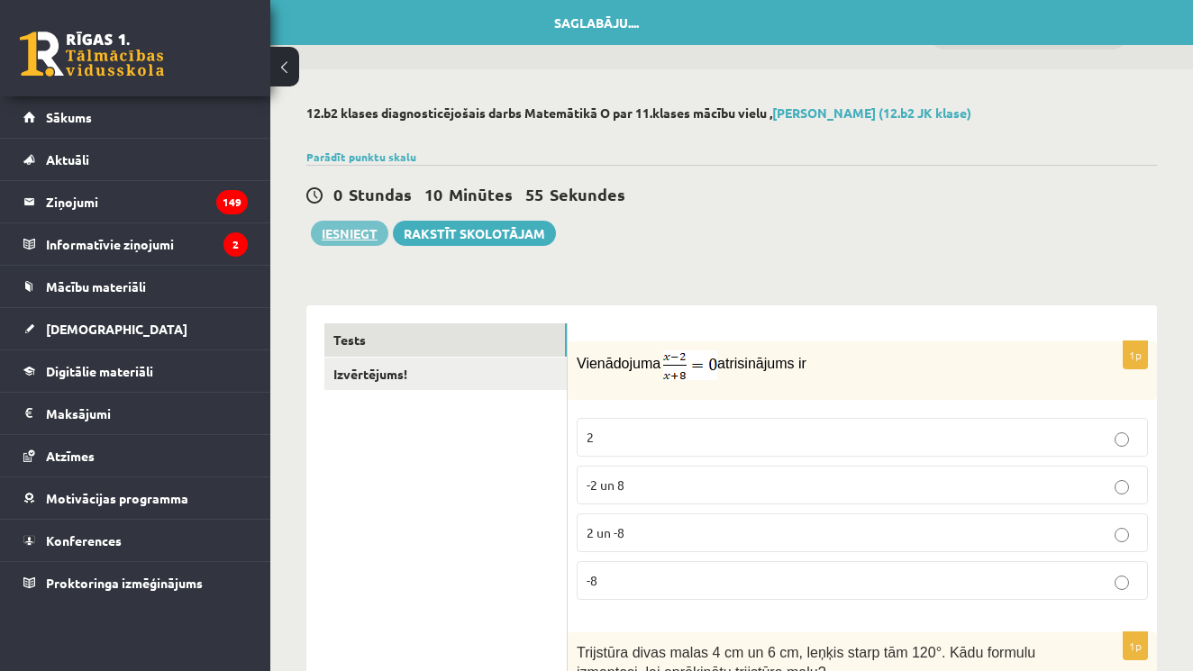
type input "*"
click at [367, 232] on button "Iesniegt" at bounding box center [349, 233] width 77 height 25
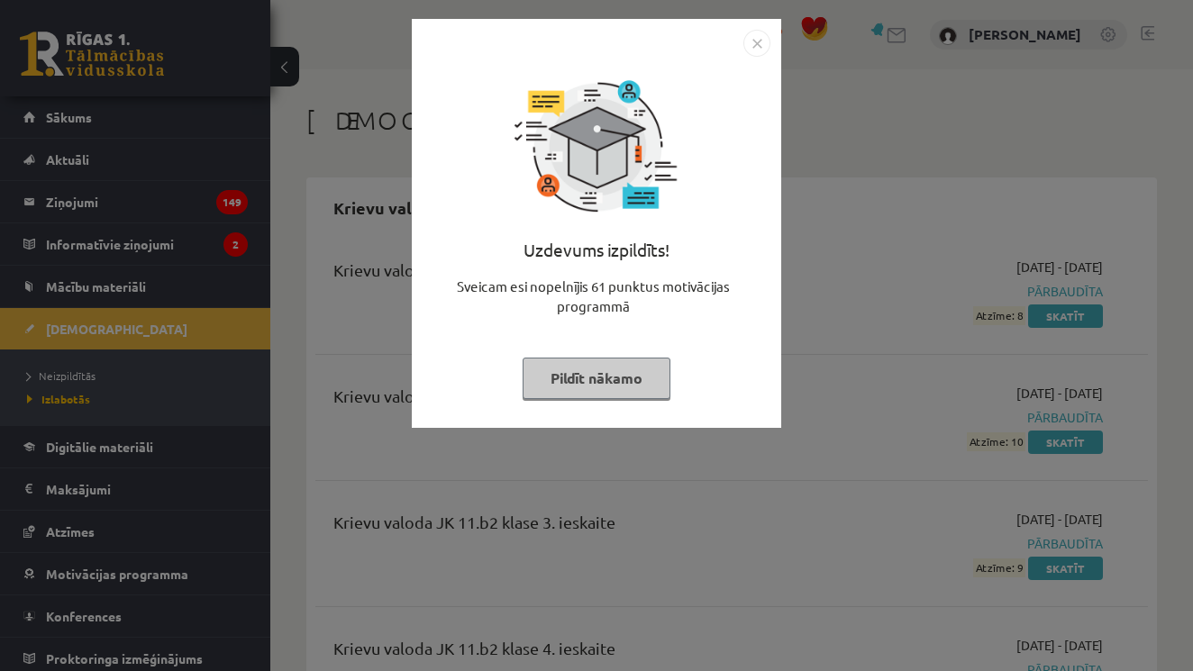
click at [638, 387] on button "Pildīt nākamo" at bounding box center [597, 378] width 148 height 41
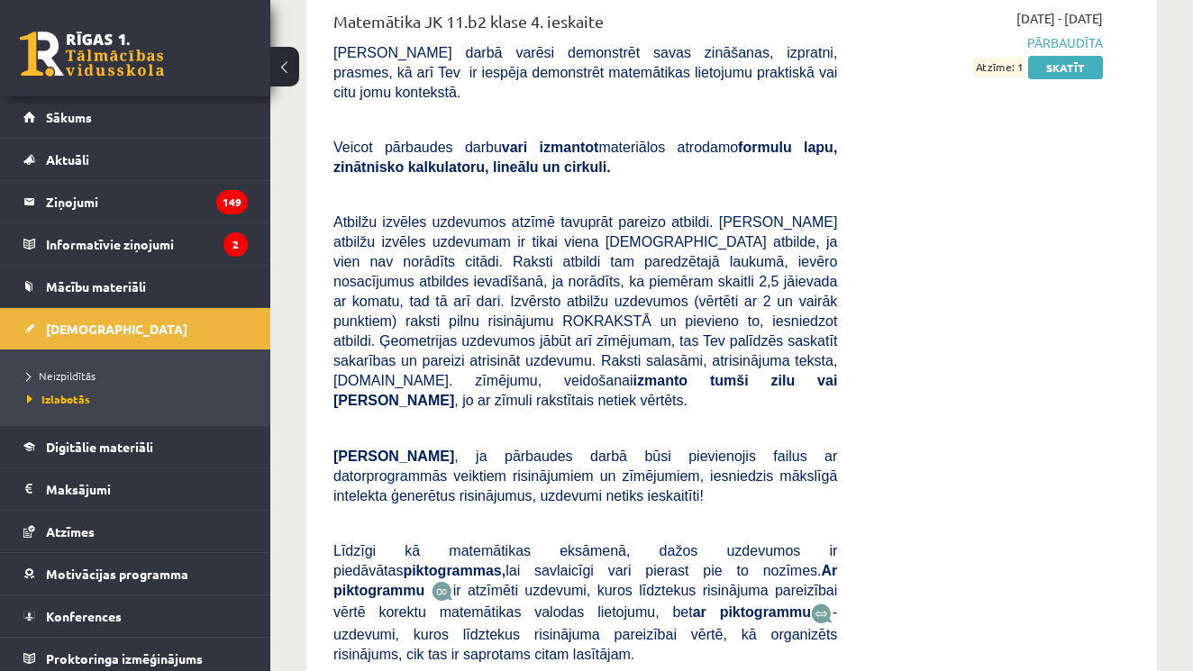
scroll to position [4104, 0]
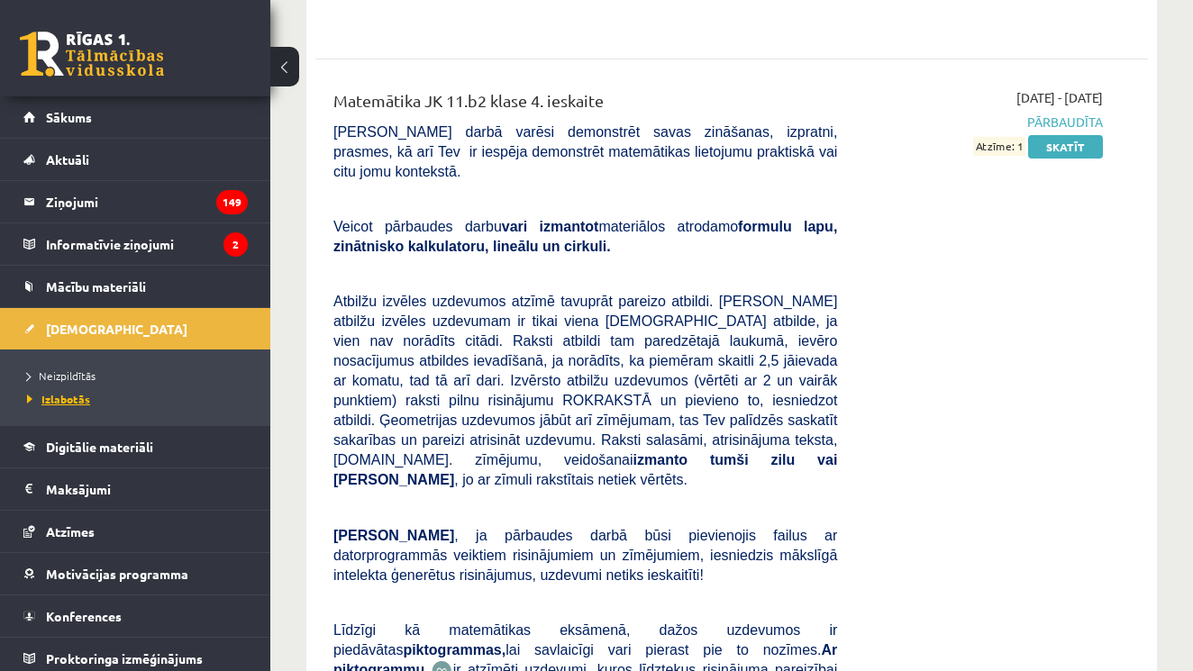
click at [59, 402] on span "Izlabotās" at bounding box center [58, 399] width 63 height 14
click at [68, 378] on span "Neizpildītās" at bounding box center [61, 376] width 68 height 14
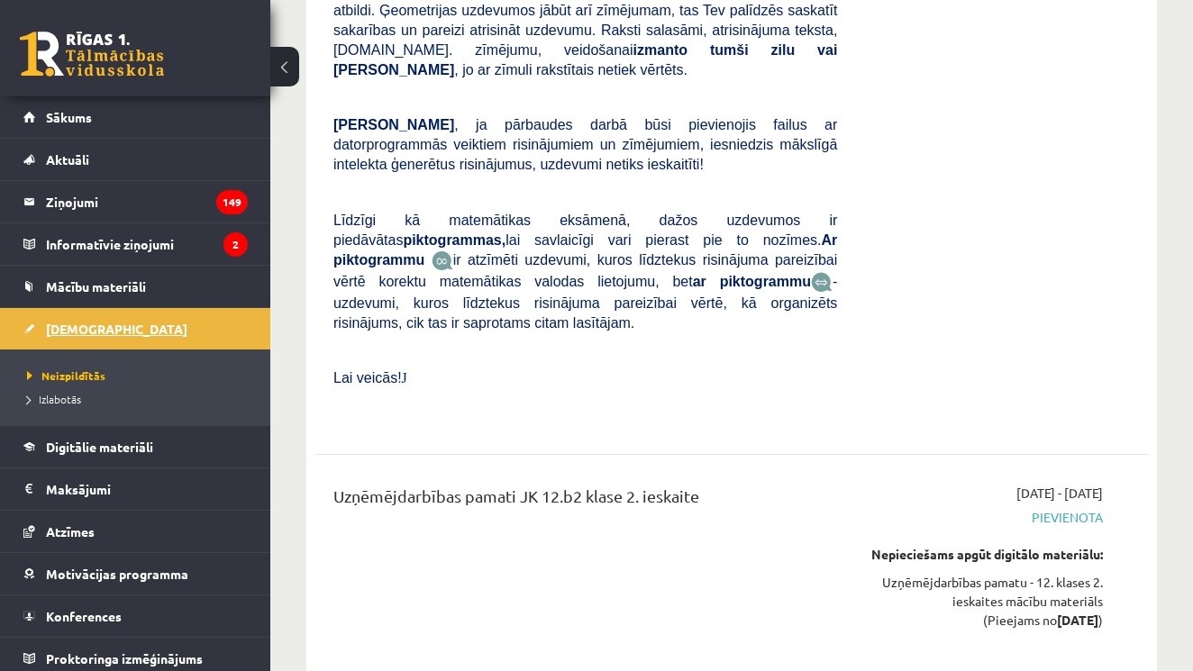
click at [96, 319] on link "[DEMOGRAPHIC_DATA]" at bounding box center [135, 328] width 224 height 41
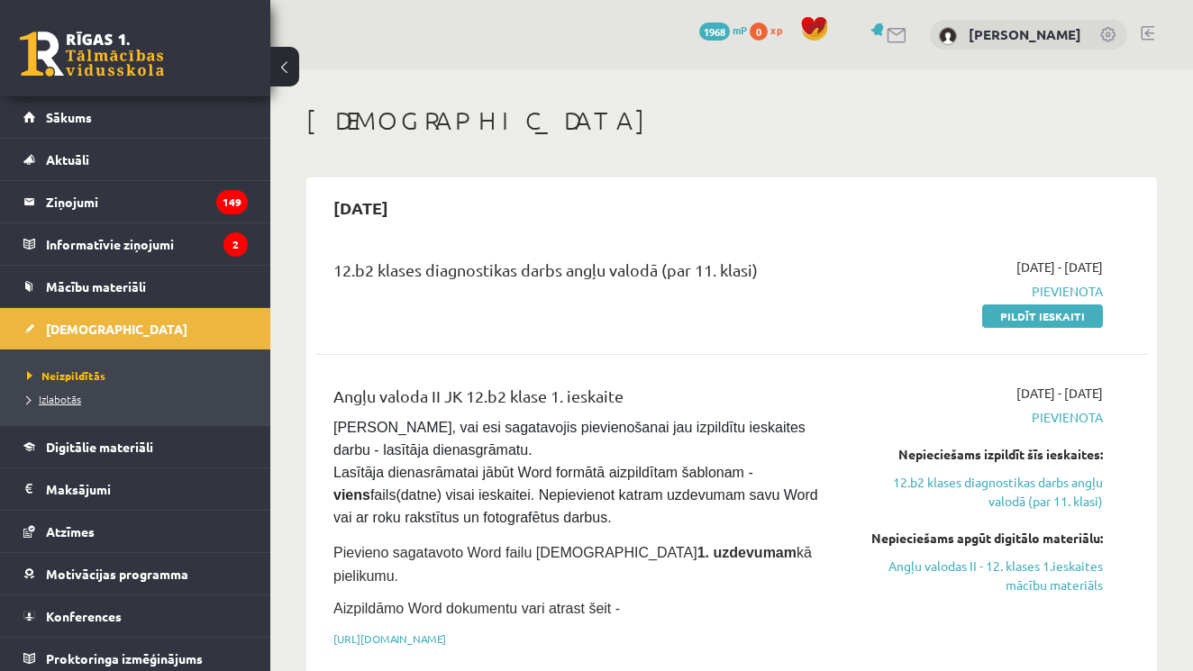
click at [67, 396] on span "Izlabotās" at bounding box center [54, 399] width 54 height 14
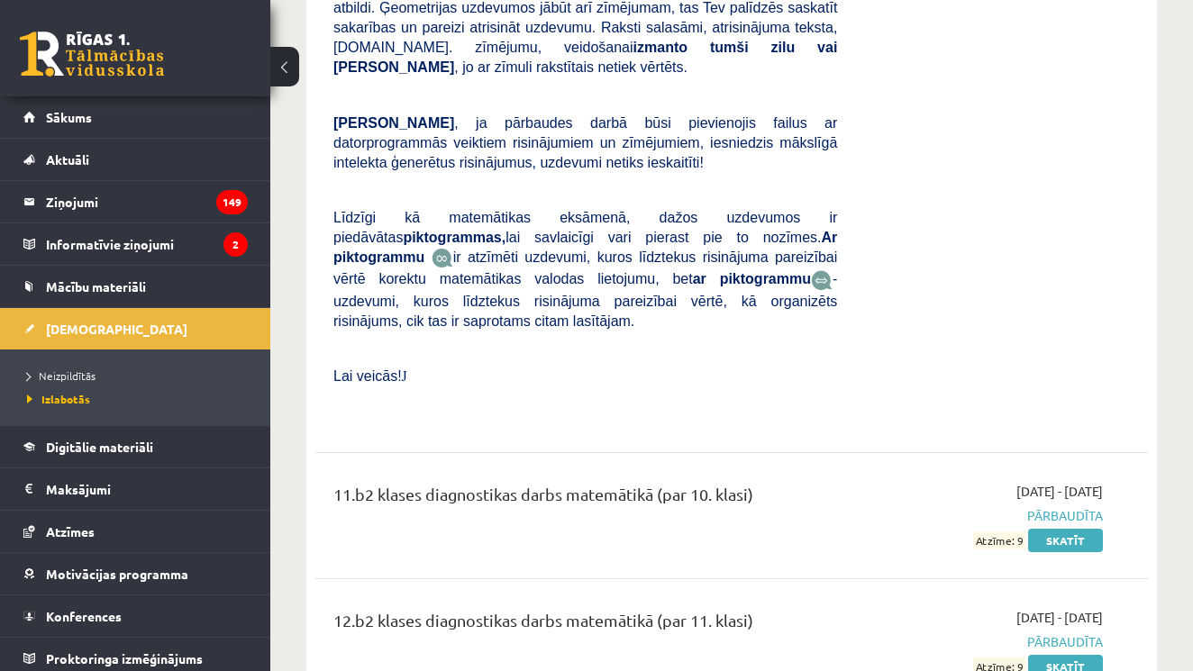
scroll to position [4515, 0]
click at [1078, 656] on link "Skatīt" at bounding box center [1065, 667] width 75 height 23
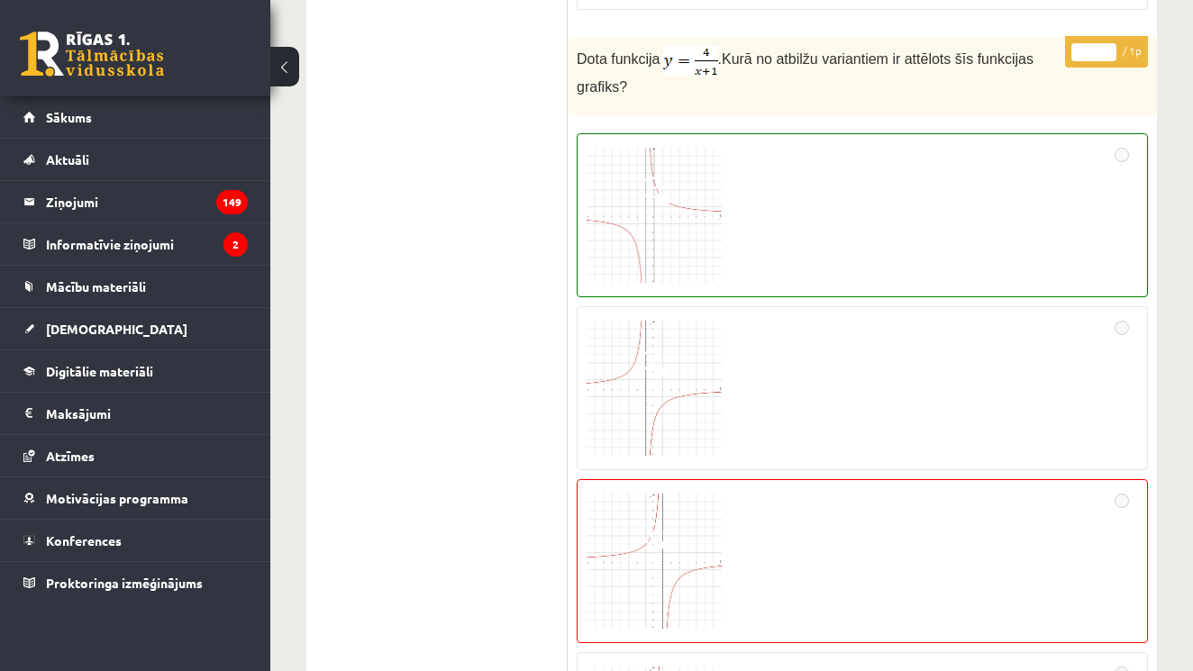
scroll to position [9694, 0]
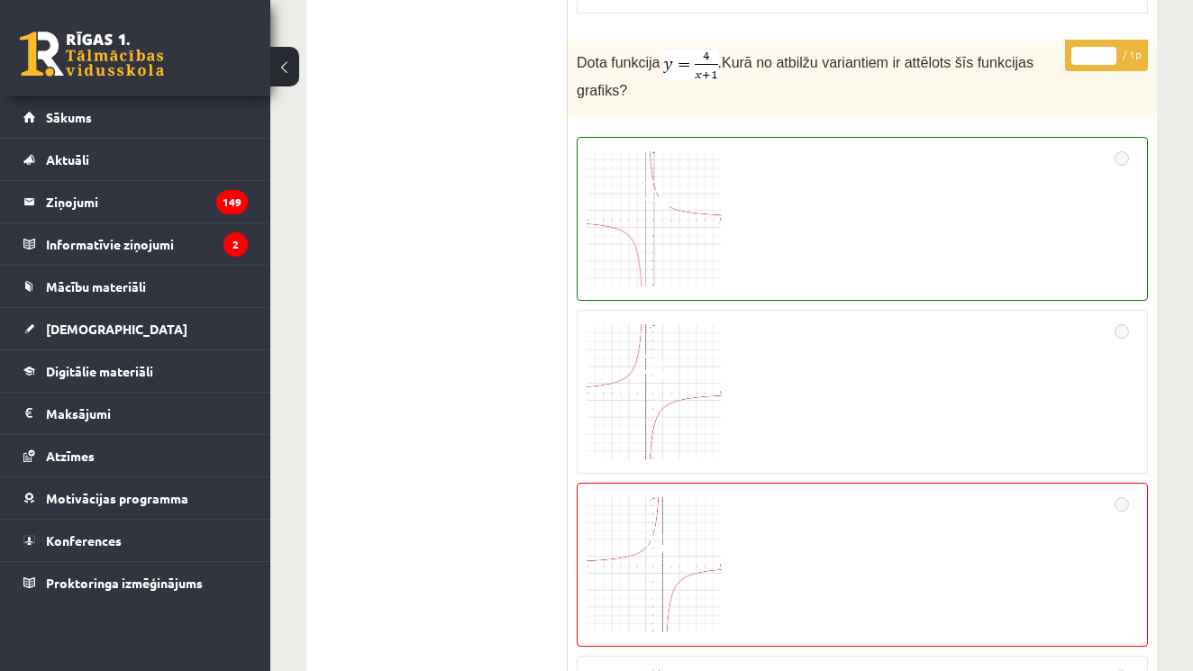
click at [687, 258] on img at bounding box center [654, 218] width 135 height 135
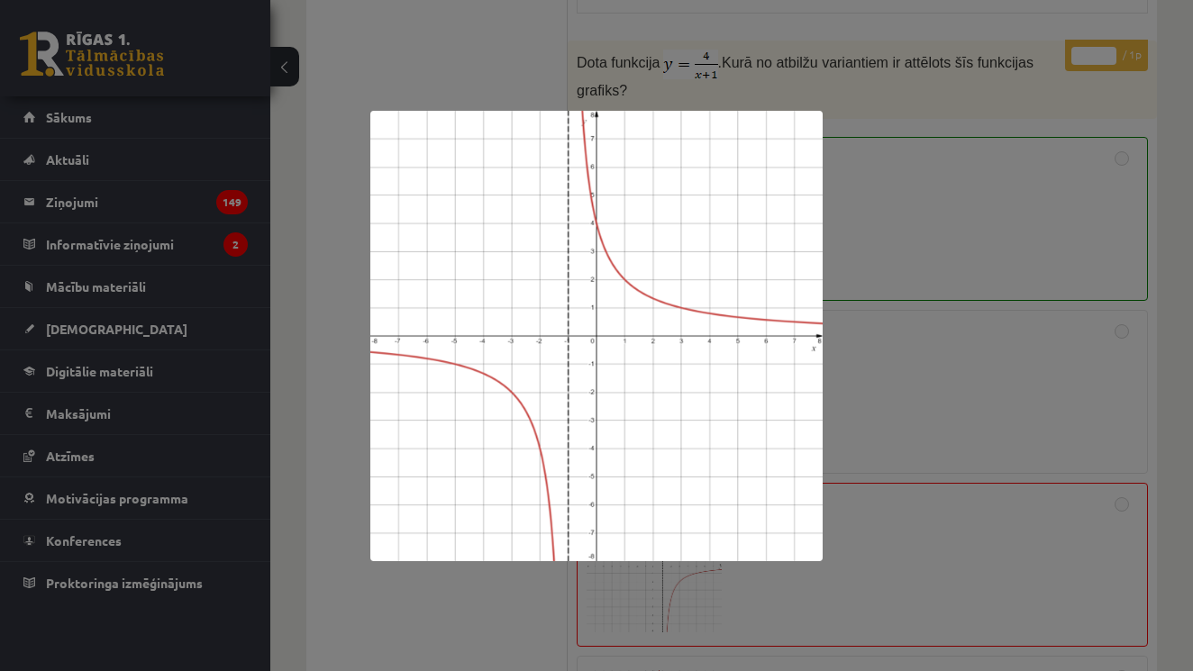
click at [951, 230] on div at bounding box center [596, 335] width 1193 height 671
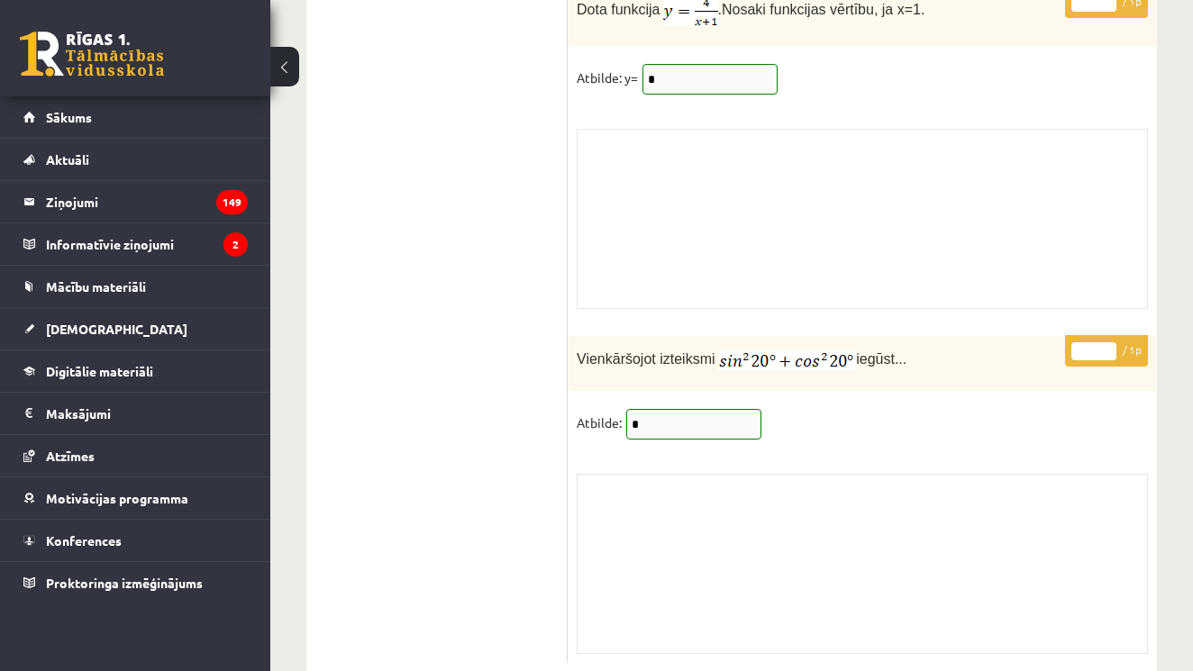
scroll to position [15038, 0]
